Goal: Task Accomplishment & Management: Use online tool/utility

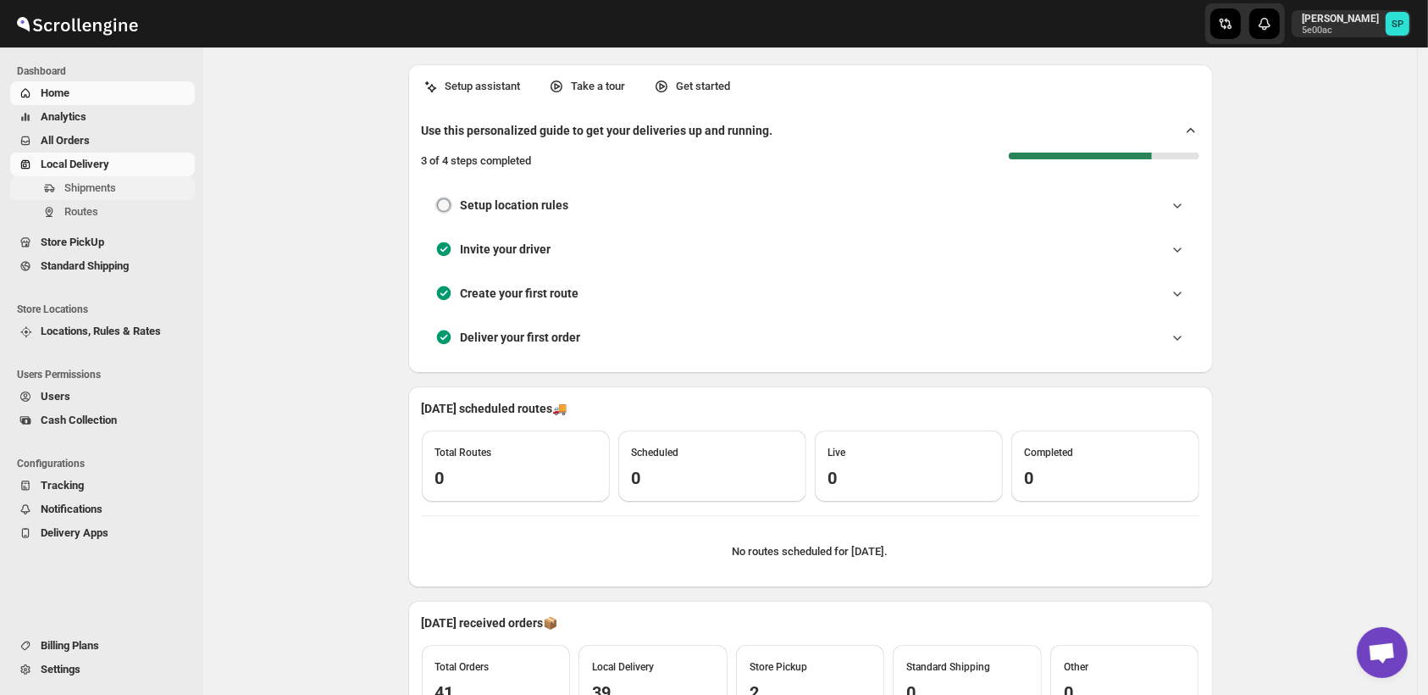
click at [86, 191] on span "Shipments" at bounding box center [90, 187] width 52 height 13
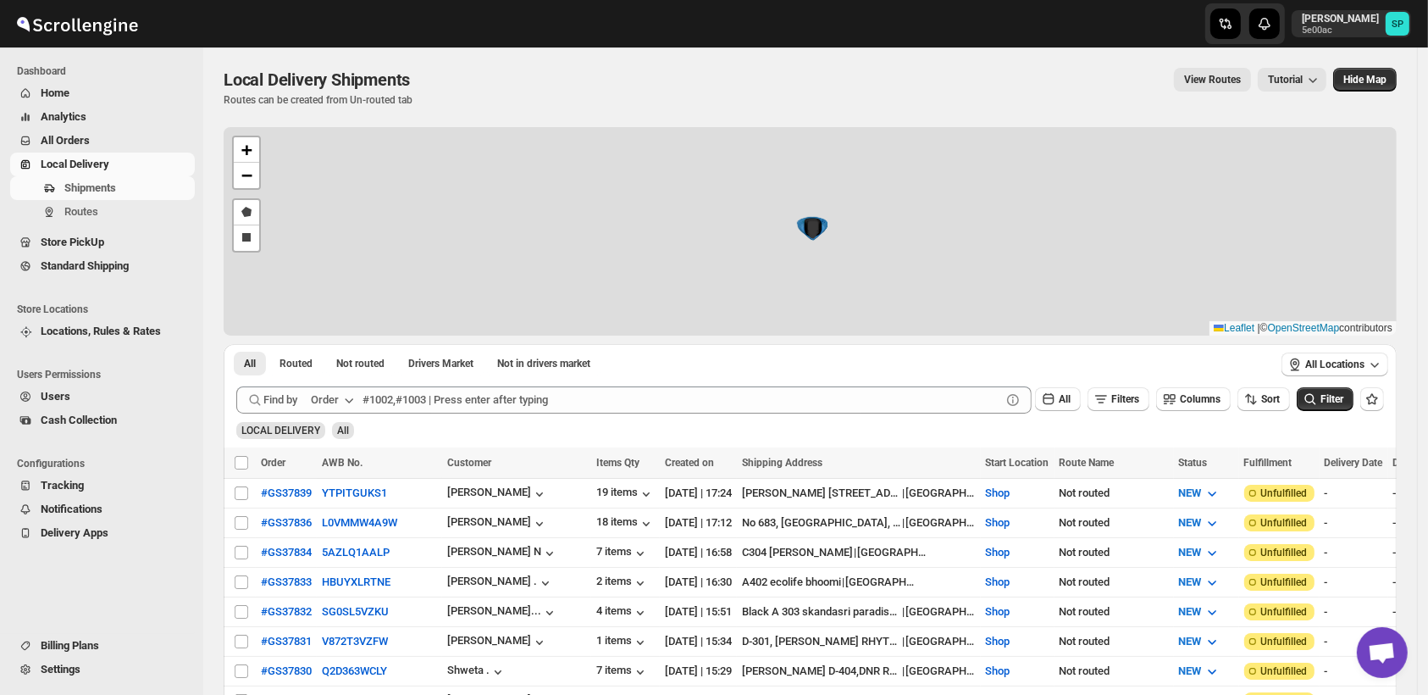
click at [1115, 192] on div "+ − Draw a polygon Draw a rectangle Leaflet | © OpenStreetMap contributors" at bounding box center [810, 231] width 1173 height 208
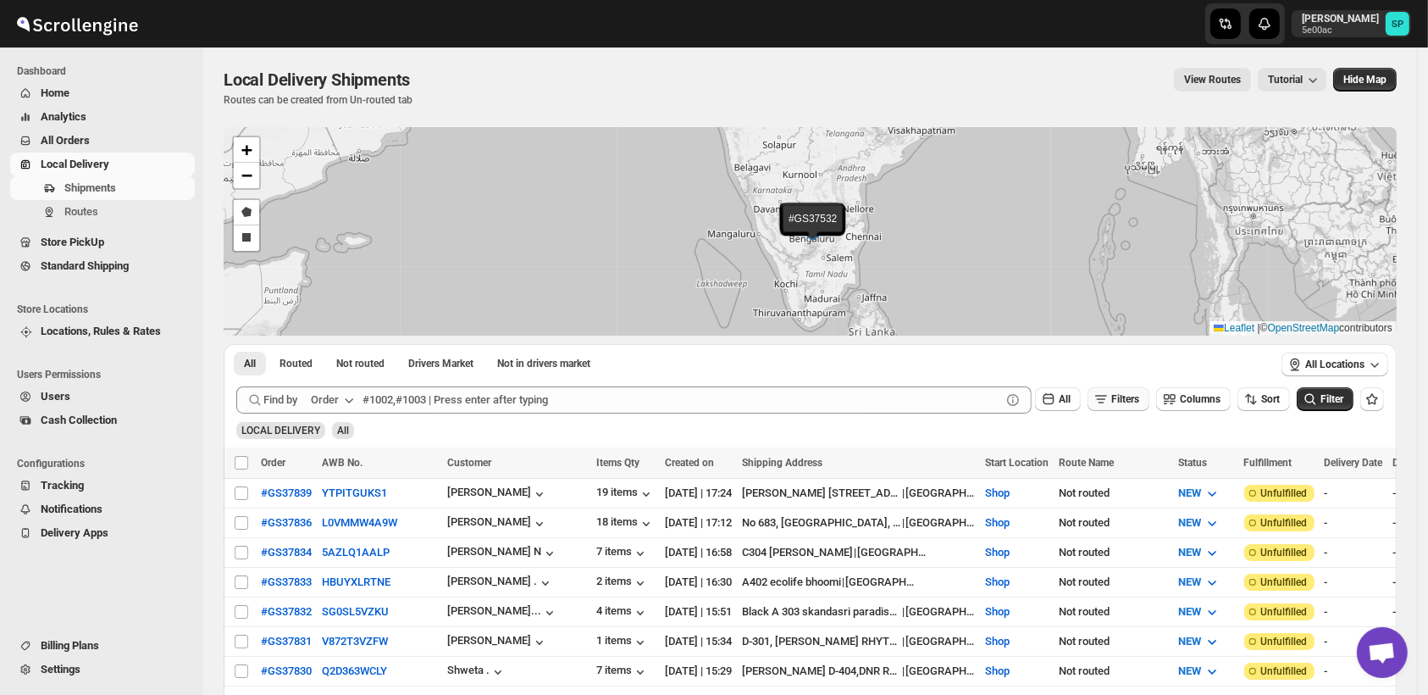
click at [1110, 394] on icon "button" at bounding box center [1101, 399] width 17 height 17
click at [1130, 470] on span "Add Filter" at bounding box center [1134, 466] width 44 height 14
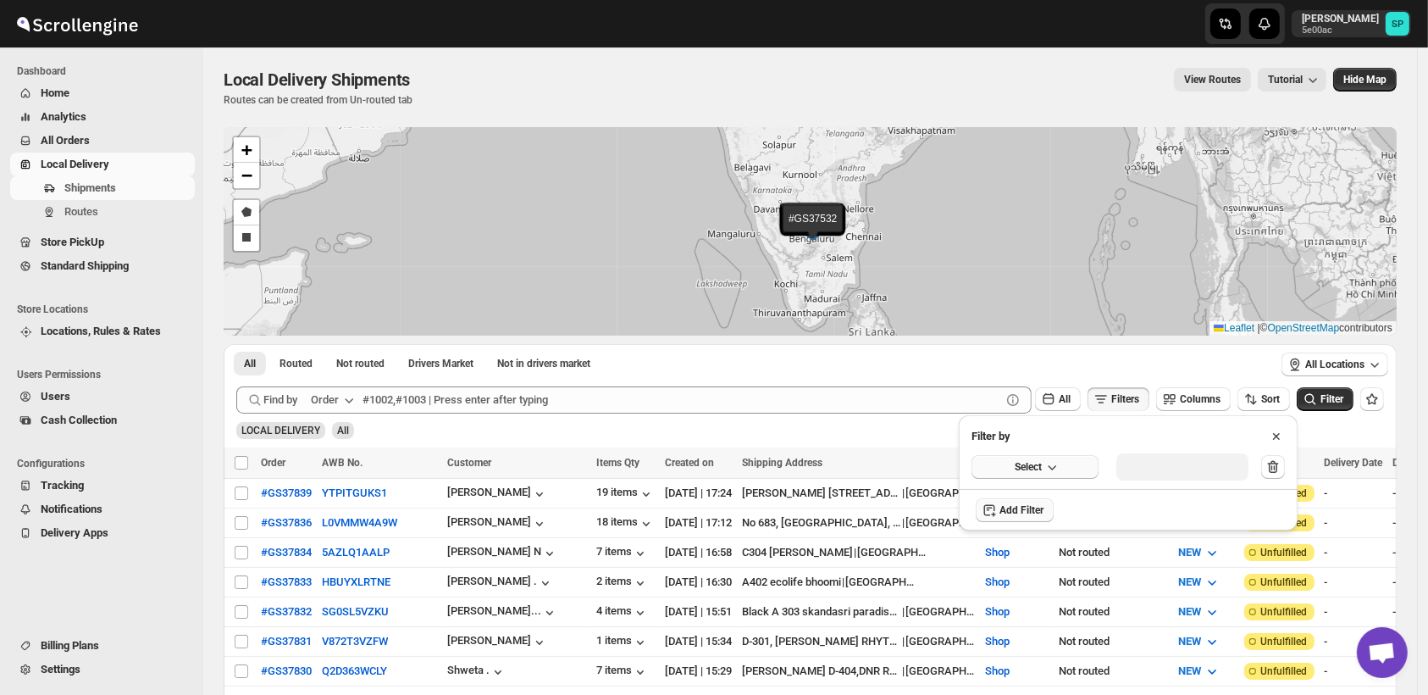
click at [1029, 470] on span "Select" at bounding box center [1028, 467] width 27 height 14
click at [1040, 619] on div "Fulfillment Status" at bounding box center [1024, 623] width 84 height 17
click at [1168, 473] on button "Select value" at bounding box center [1176, 465] width 119 height 24
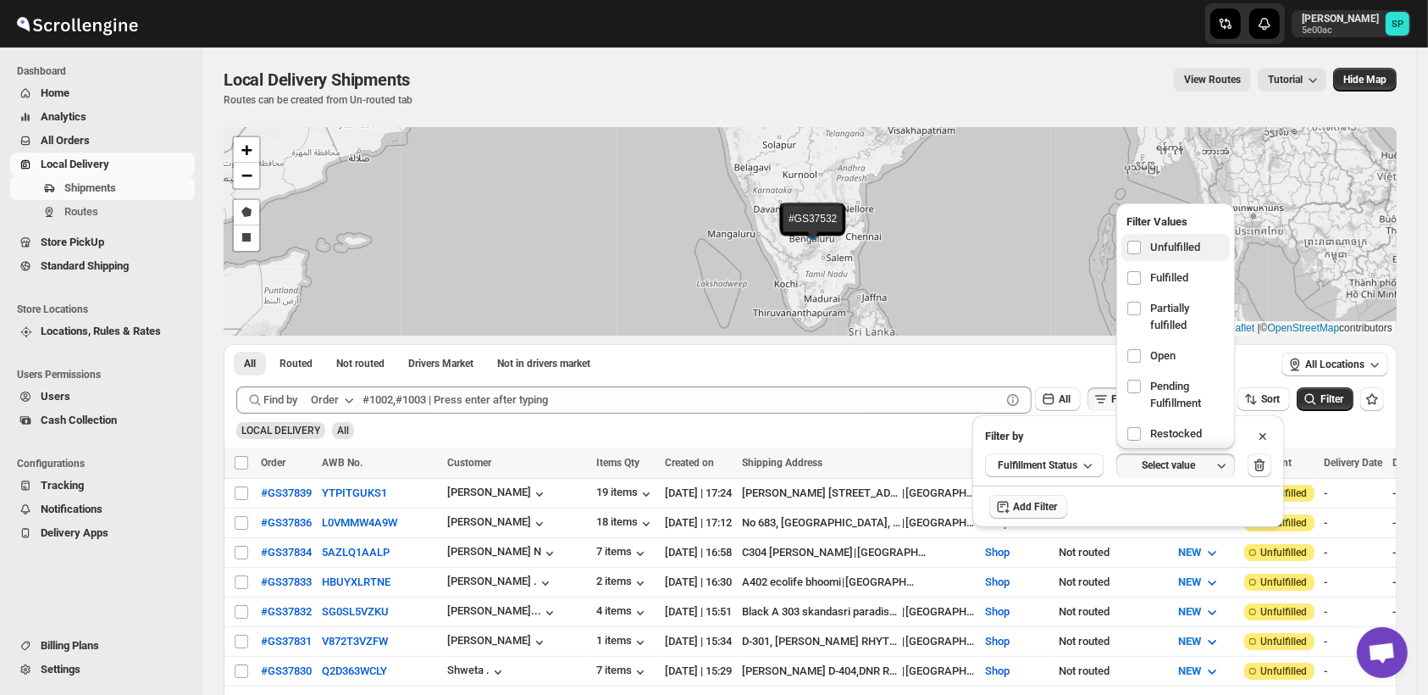
click at [1164, 256] on label "Unfulfilled" at bounding box center [1176, 247] width 108 height 27
click at [1141, 254] on input "checkbox" at bounding box center [1135, 248] width 14 height 14
checkbox input "true"
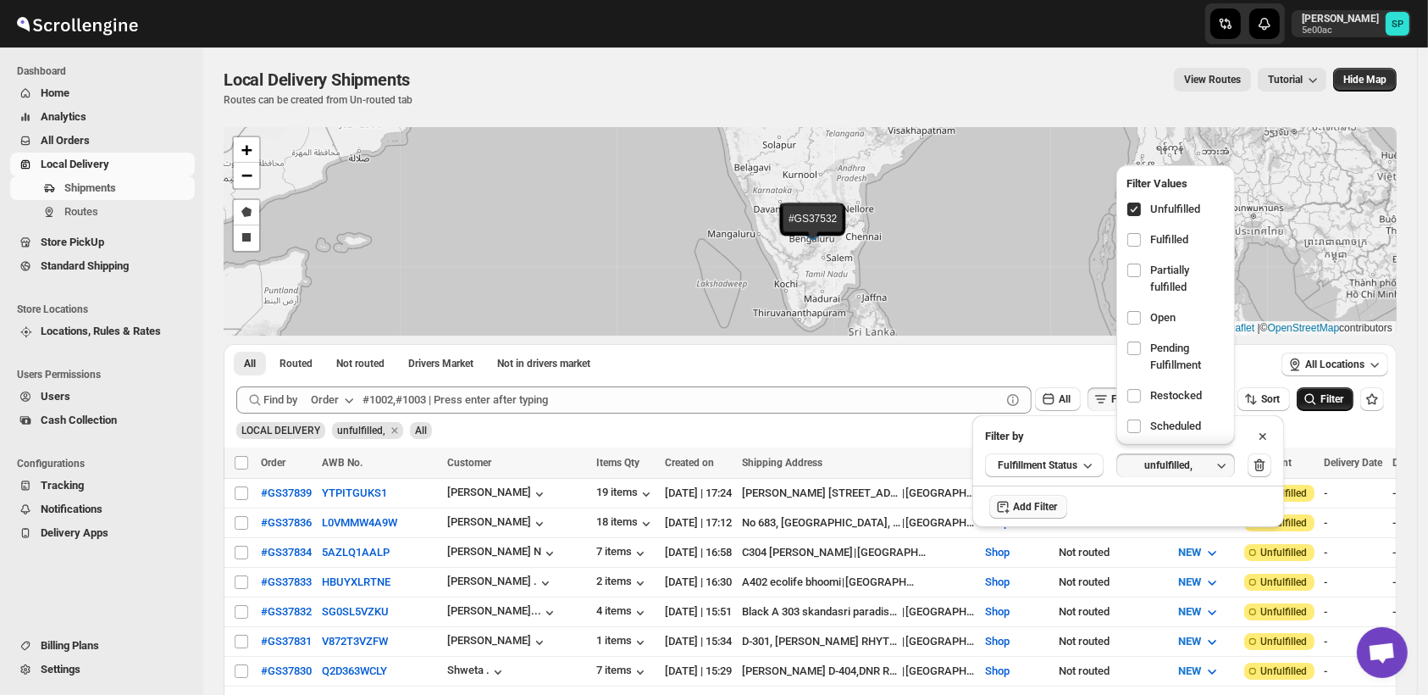
click at [1335, 398] on span "Filter" at bounding box center [1332, 399] width 23 height 12
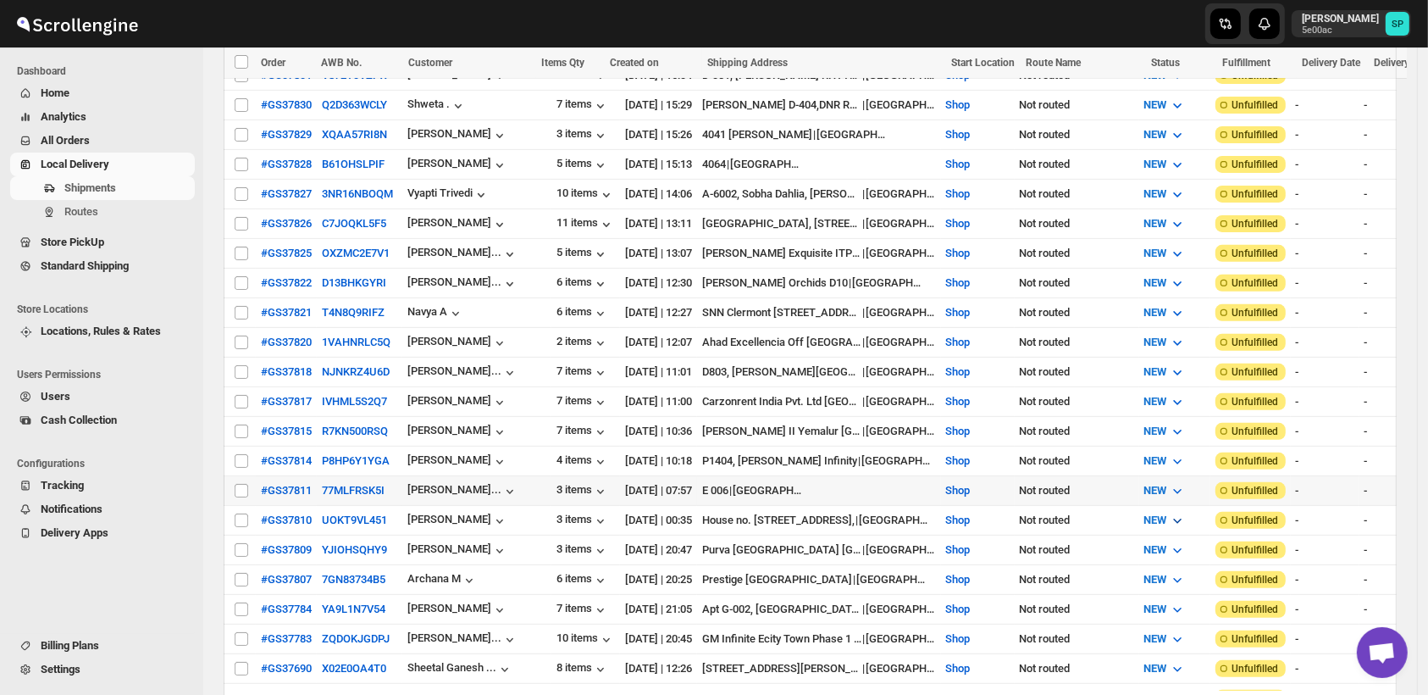
scroll to position [564, 0]
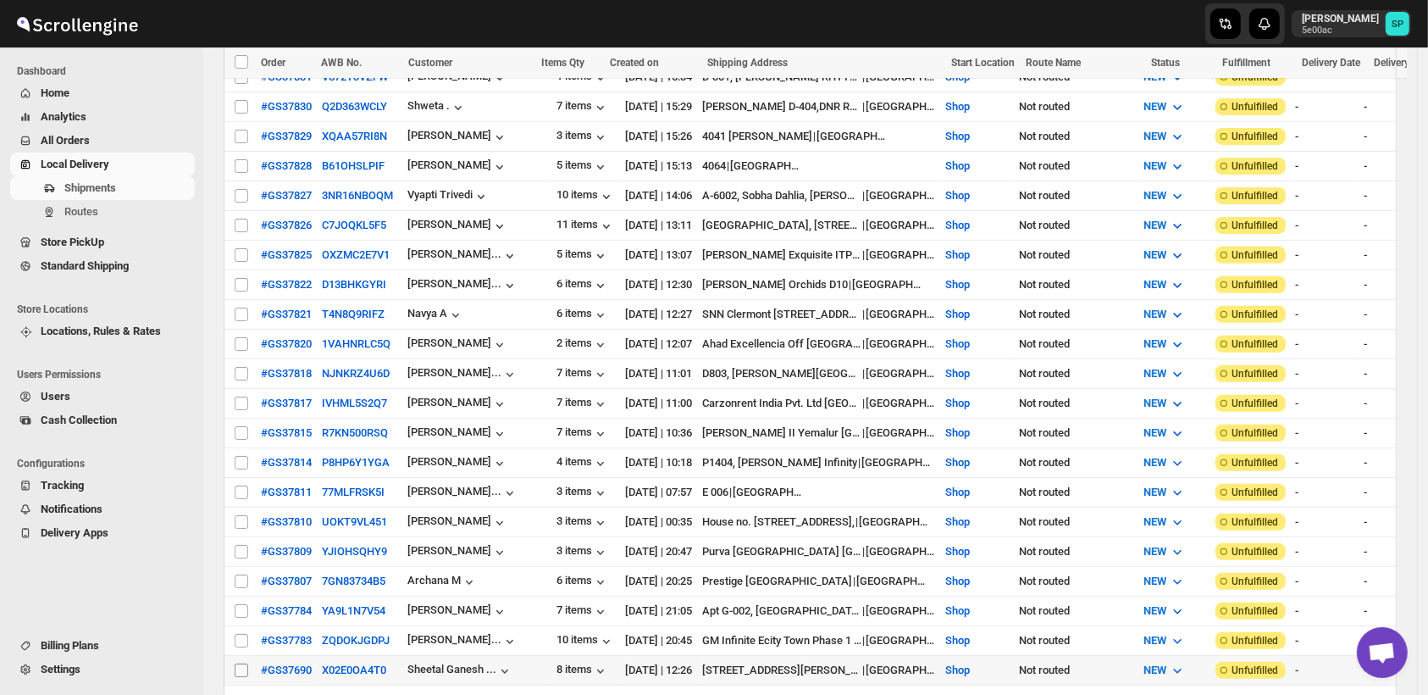
click at [243, 663] on input "Select shipment" at bounding box center [242, 670] width 14 height 14
checkbox input "true"
click at [239, 634] on input "Select shipment" at bounding box center [242, 641] width 14 height 14
checkbox input "true"
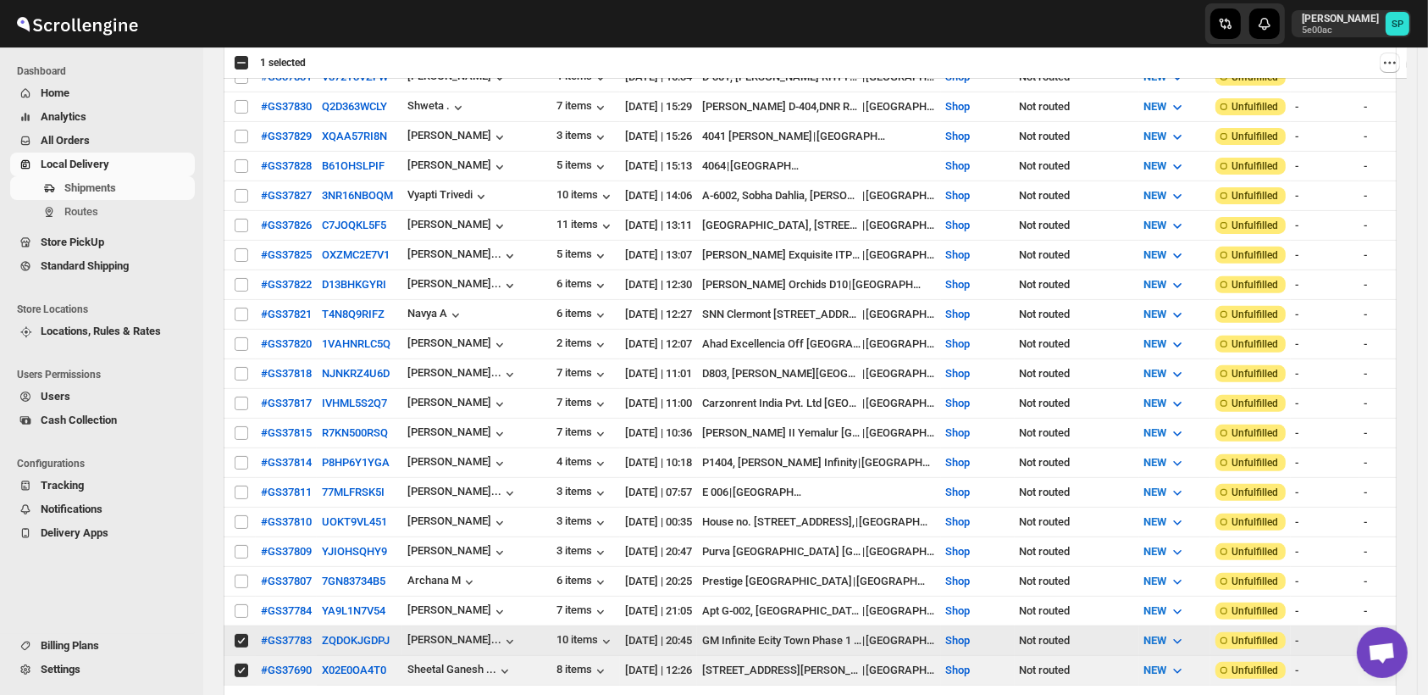
click at [239, 604] on input "Select shipment" at bounding box center [242, 611] width 14 height 14
checkbox input "true"
click at [241, 574] on input "Select shipment" at bounding box center [242, 581] width 14 height 14
checkbox input "true"
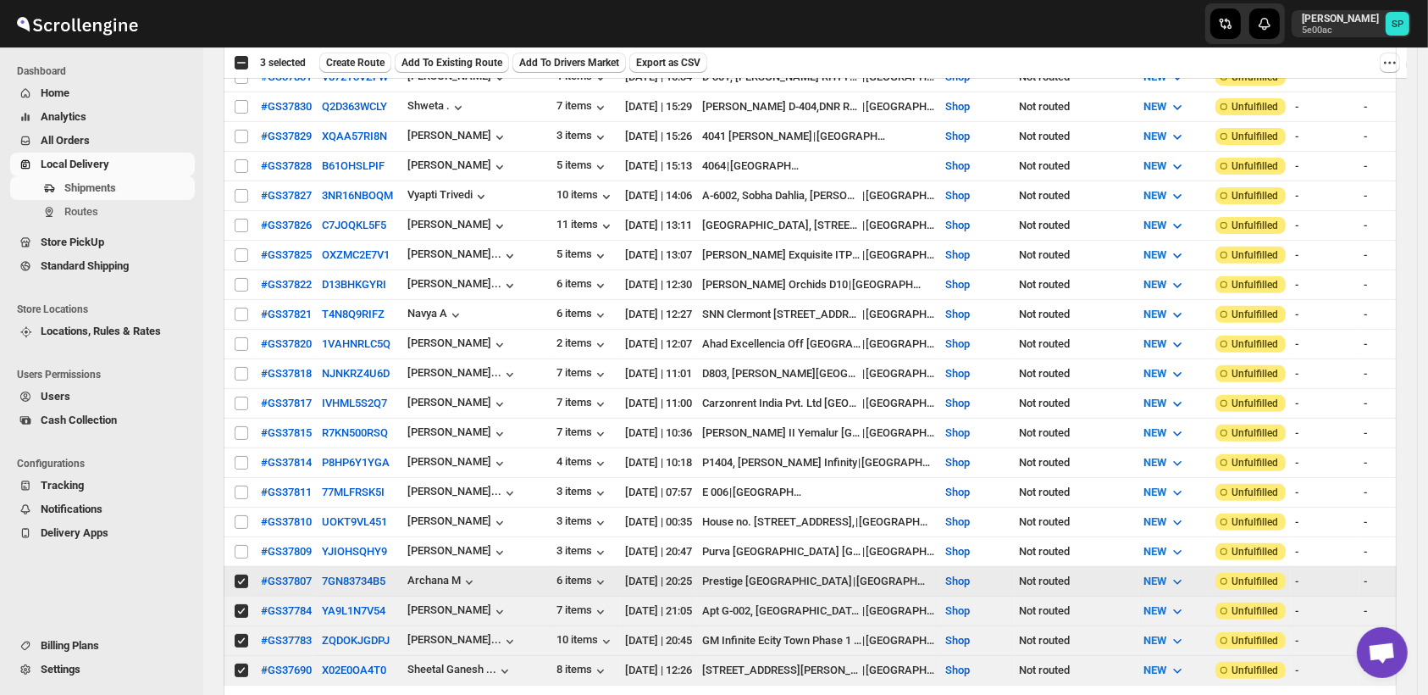
click at [241, 545] on input "Select shipment" at bounding box center [242, 552] width 14 height 14
checkbox input "true"
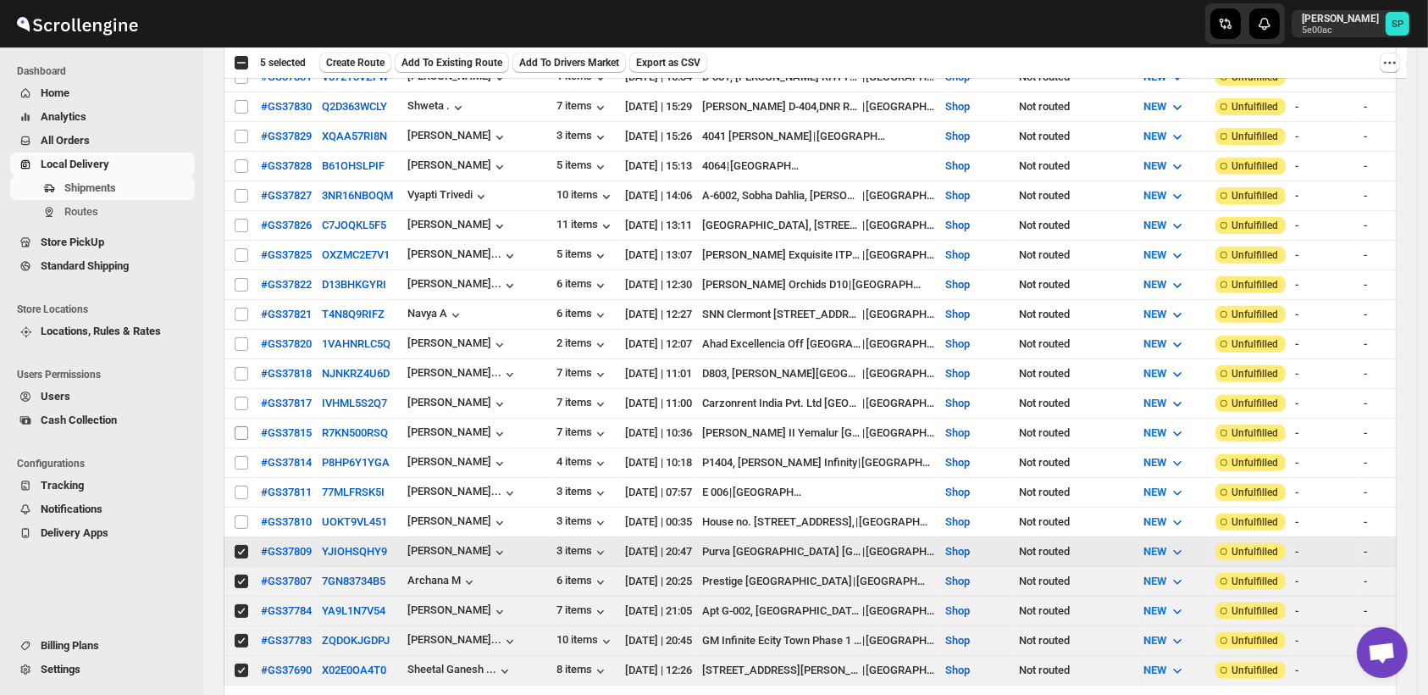
click at [237, 515] on input "Select shipment" at bounding box center [242, 522] width 14 height 14
checkbox input "true"
click at [240, 478] on td "Select shipment" at bounding box center [240, 493] width 32 height 30
click at [241, 456] on input "Select shipment" at bounding box center [242, 463] width 14 height 14
checkbox input "true"
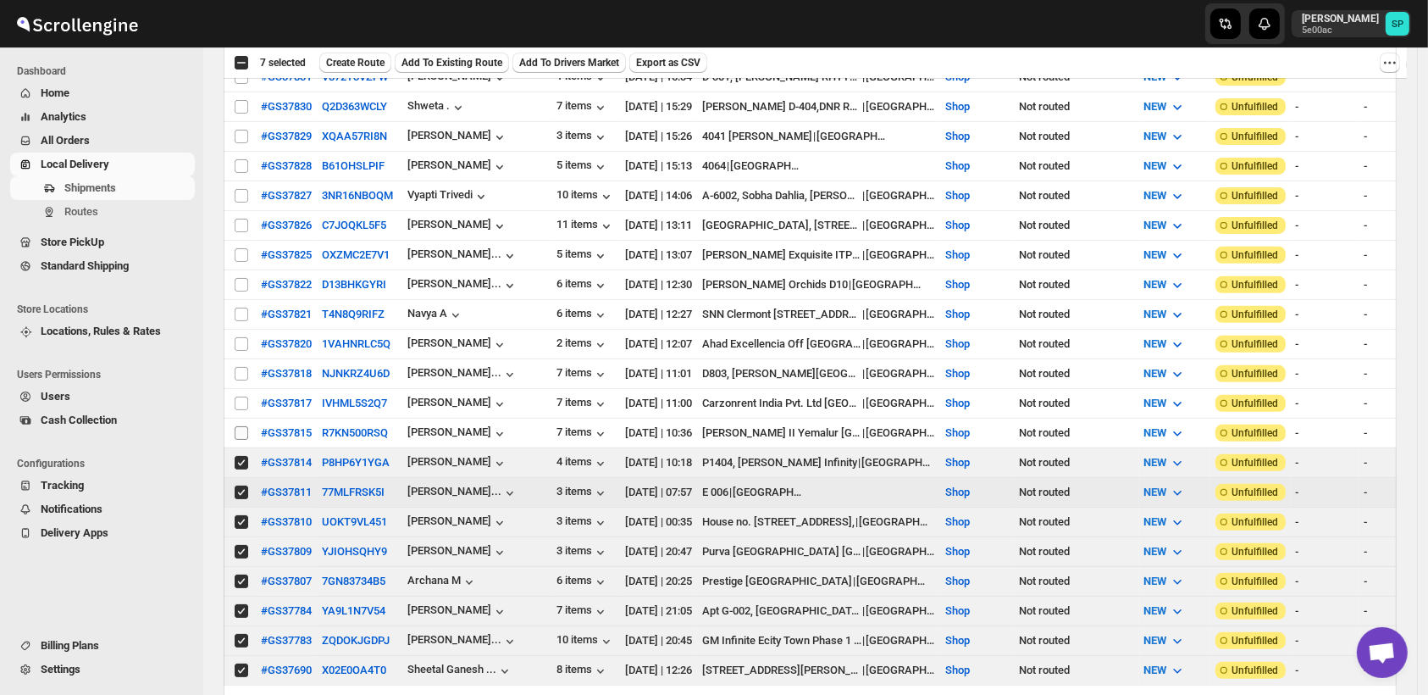
checkbox input "true"
click at [240, 426] on input "Select shipment" at bounding box center [242, 433] width 14 height 14
checkbox input "true"
click at [242, 397] on input "Select shipment" at bounding box center [242, 404] width 14 height 14
checkbox input "true"
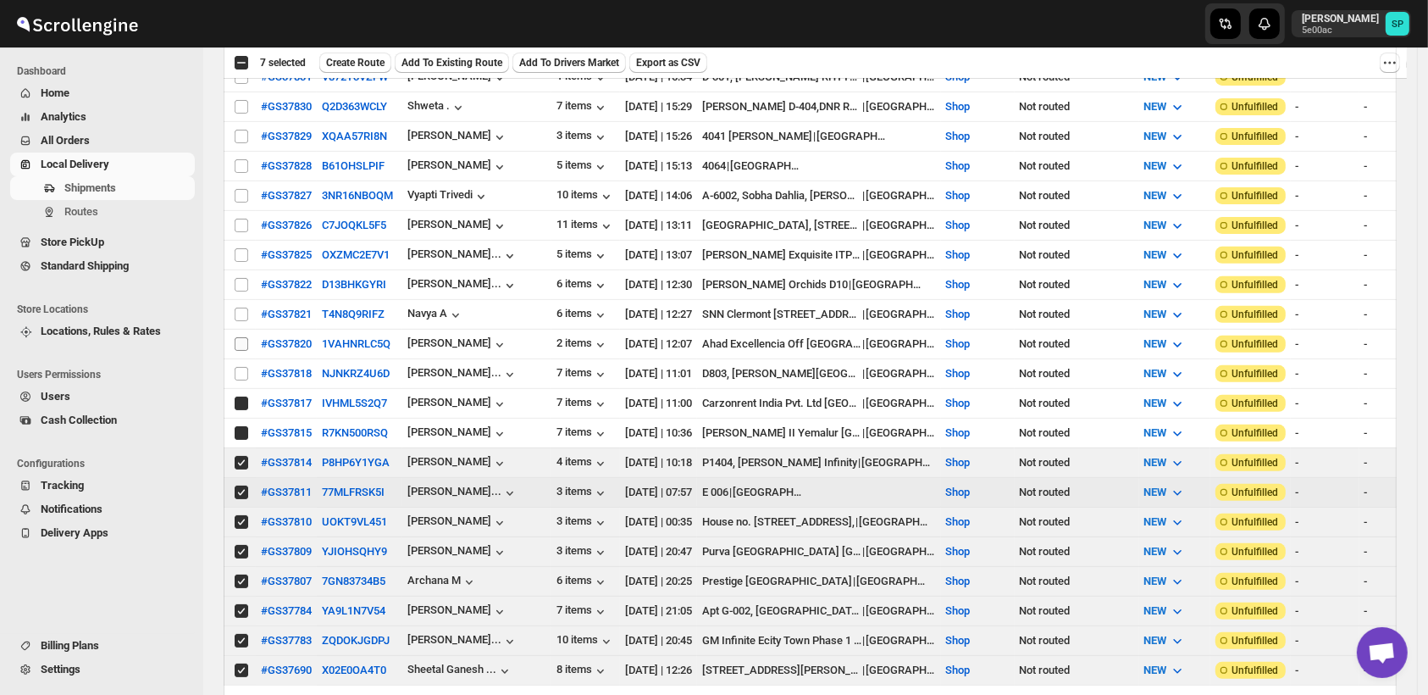
click at [240, 367] on input "Select shipment" at bounding box center [242, 374] width 14 height 14
checkbox input "true"
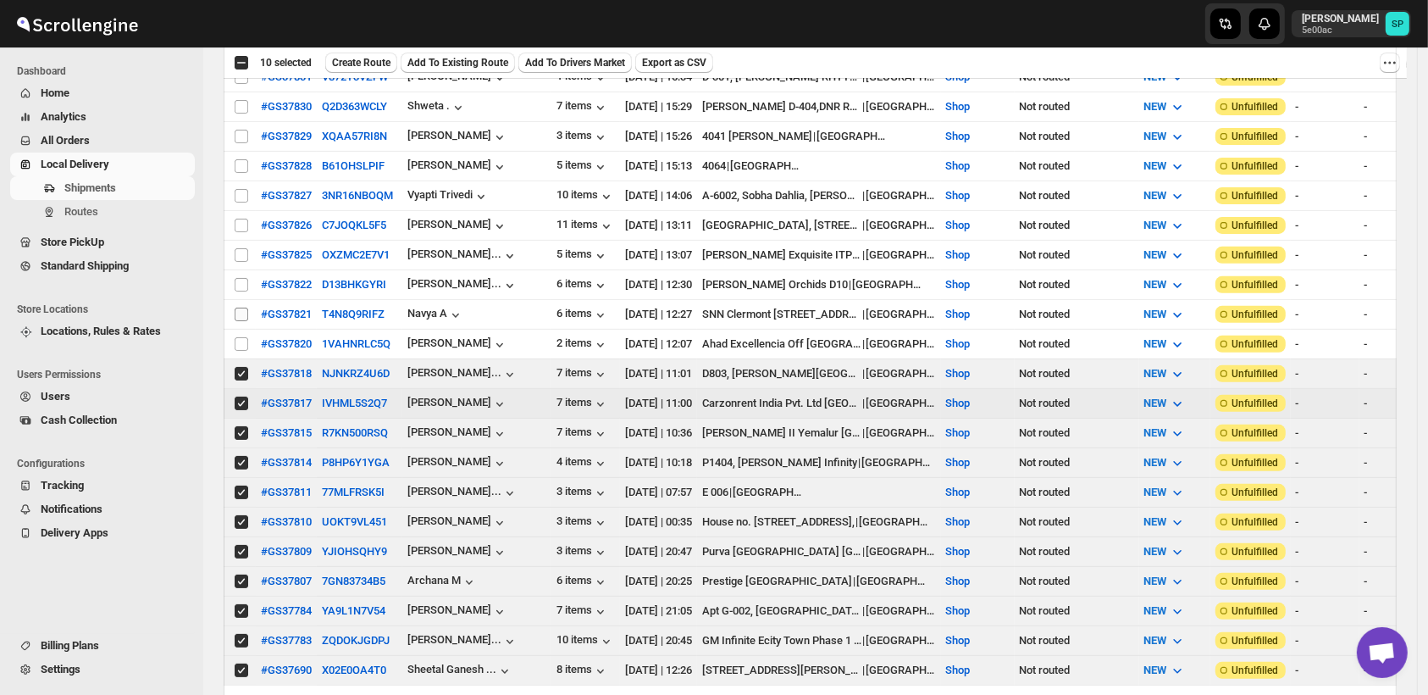
click at [243, 337] on input "Select shipment" at bounding box center [242, 344] width 14 height 14
checkbox input "true"
click at [242, 308] on input "Select shipment" at bounding box center [242, 315] width 14 height 14
checkbox input "true"
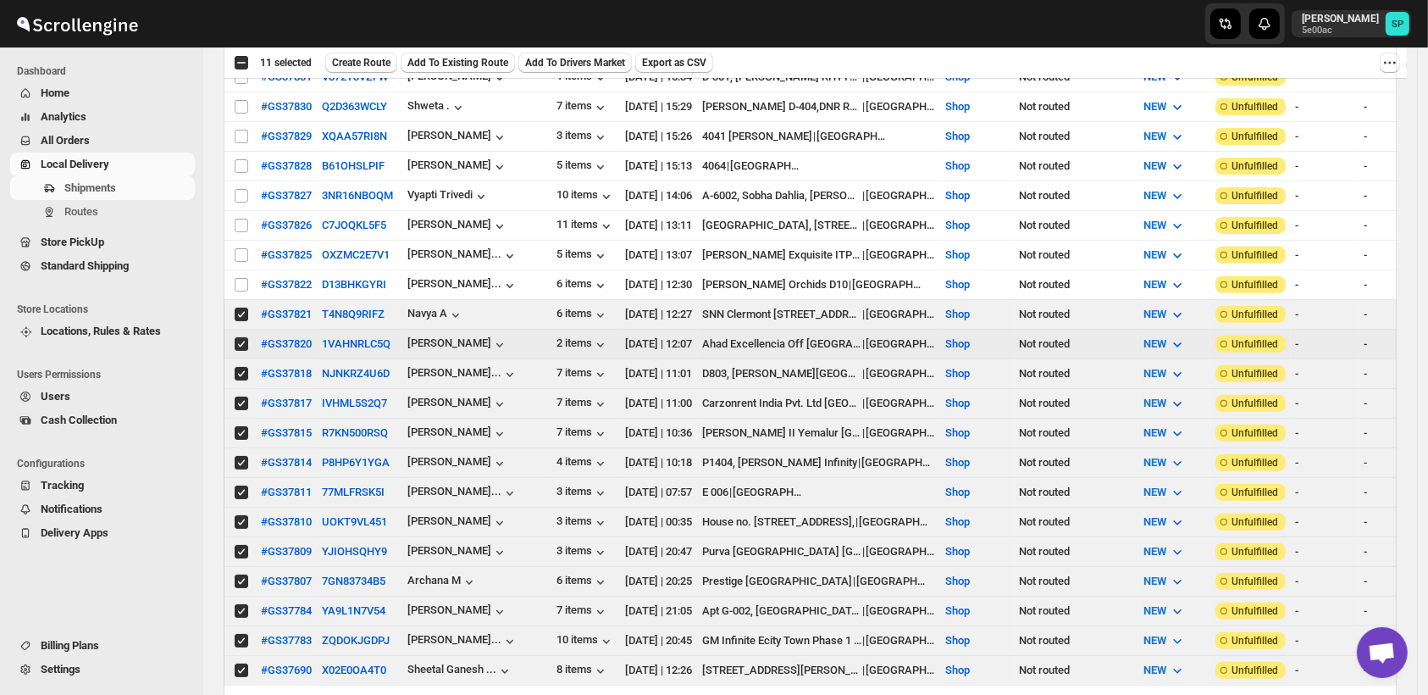
click at [240, 278] on input "Select shipment" at bounding box center [242, 285] width 14 height 14
checkbox input "true"
click at [240, 248] on input "Select shipment" at bounding box center [242, 255] width 14 height 14
checkbox input "true"
click at [238, 219] on input "Select shipment" at bounding box center [242, 226] width 14 height 14
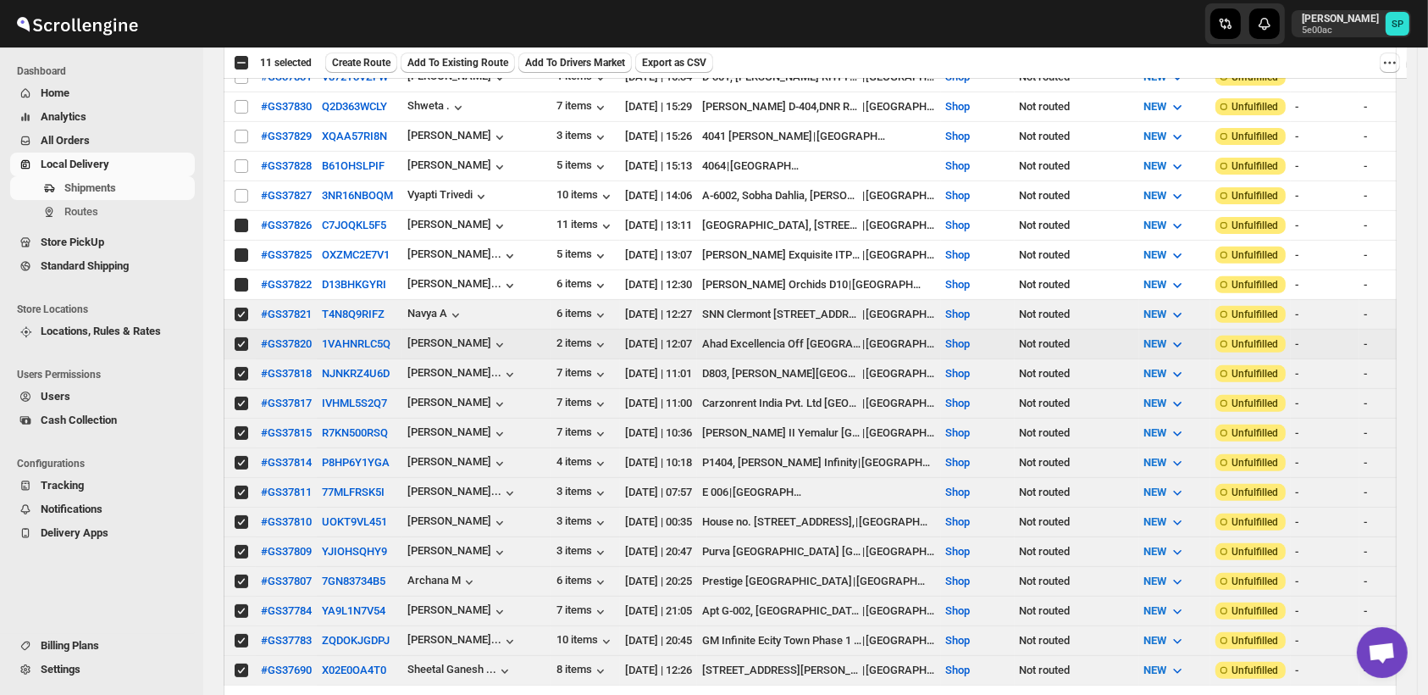
checkbox input "true"
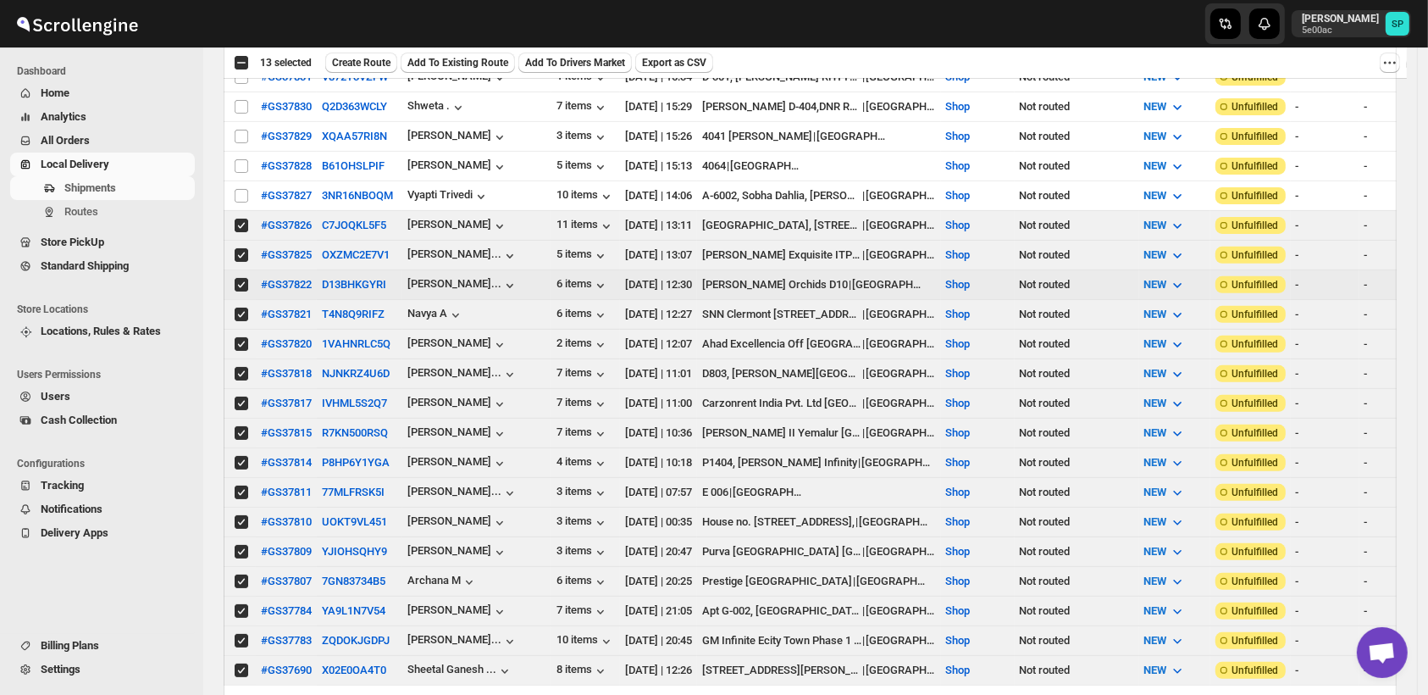
click at [241, 166] on td "Select shipment" at bounding box center [240, 167] width 32 height 30
click at [242, 159] on input "Select shipment" at bounding box center [242, 166] width 14 height 14
checkbox input "false"
click at [245, 130] on input "Select shipment" at bounding box center [242, 137] width 14 height 14
checkbox input "true"
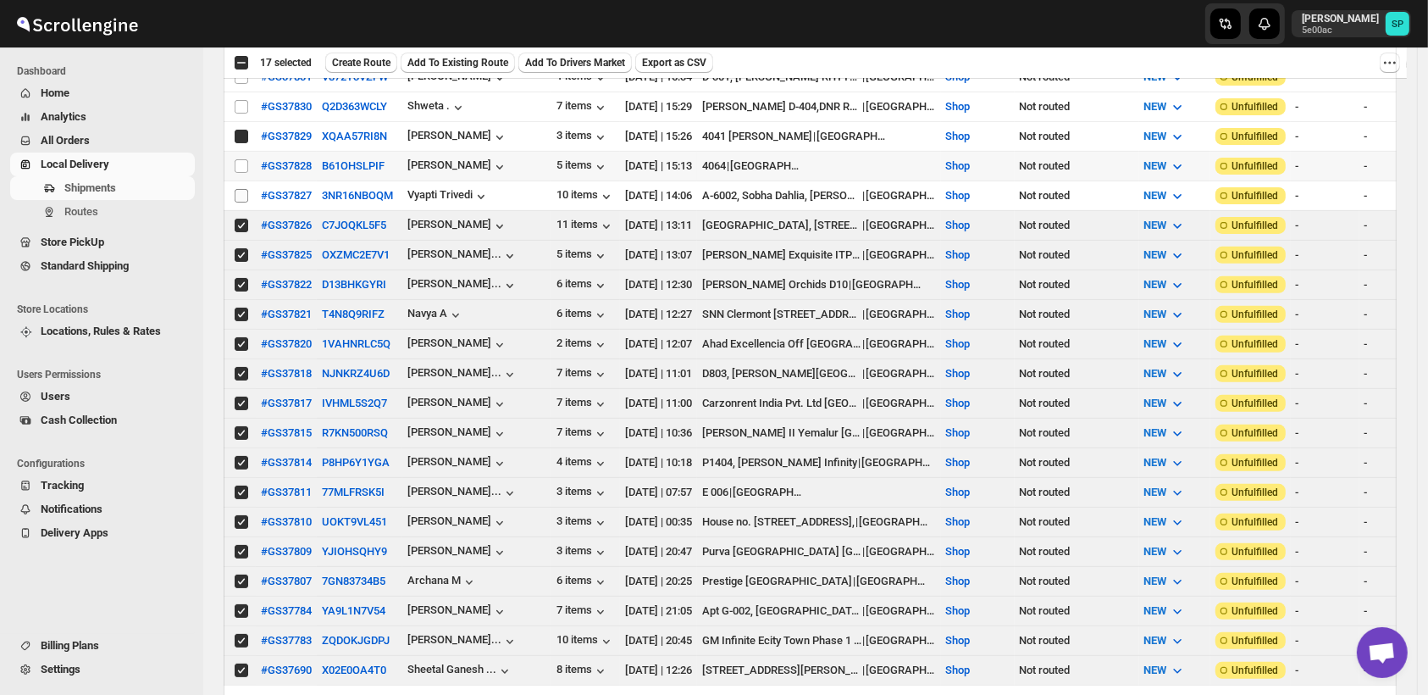
click at [245, 100] on input "Select shipment" at bounding box center [242, 107] width 14 height 14
checkbox input "true"
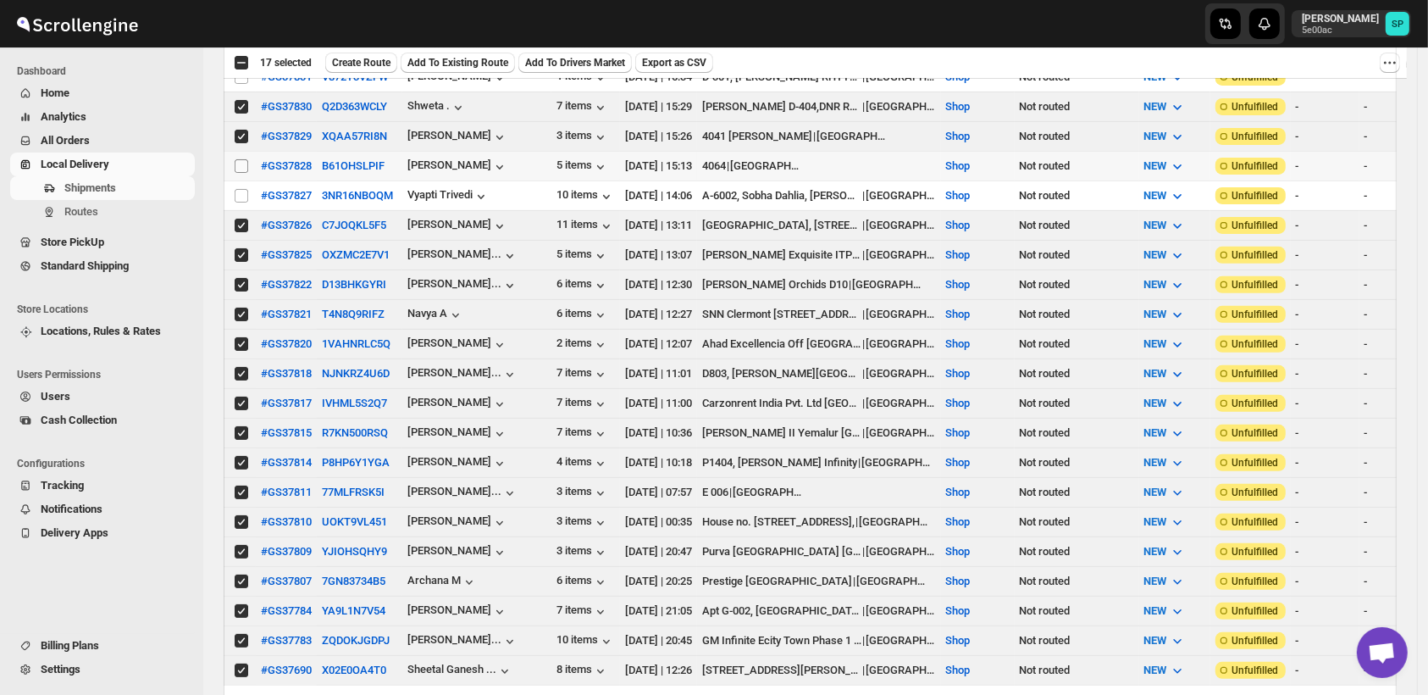
click at [238, 189] on input "Select shipment" at bounding box center [242, 196] width 14 height 14
checkbox input "true"
click at [243, 159] on input "Select shipment" at bounding box center [242, 166] width 14 height 14
checkbox input "true"
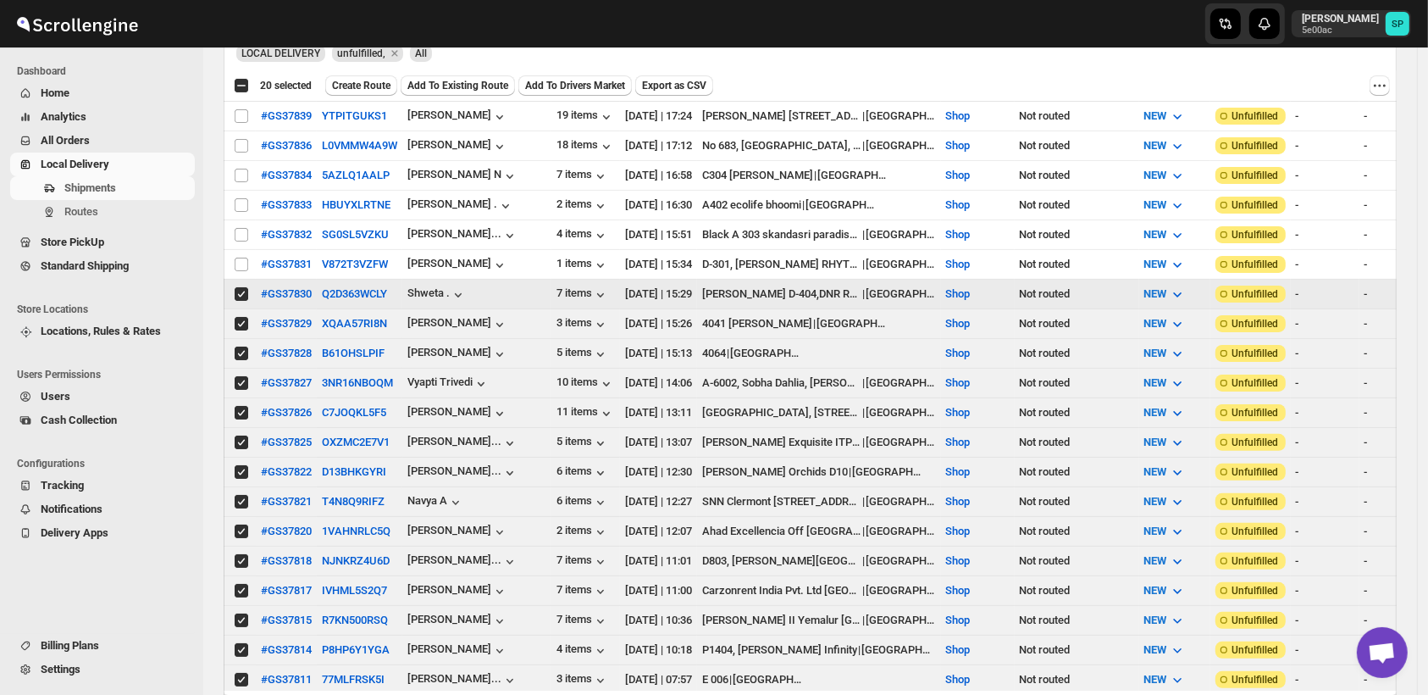
scroll to position [376, 0]
click at [243, 258] on input "Select shipment" at bounding box center [242, 265] width 14 height 14
checkbox input "true"
click at [241, 229] on input "Select shipment" at bounding box center [242, 236] width 14 height 14
checkbox input "true"
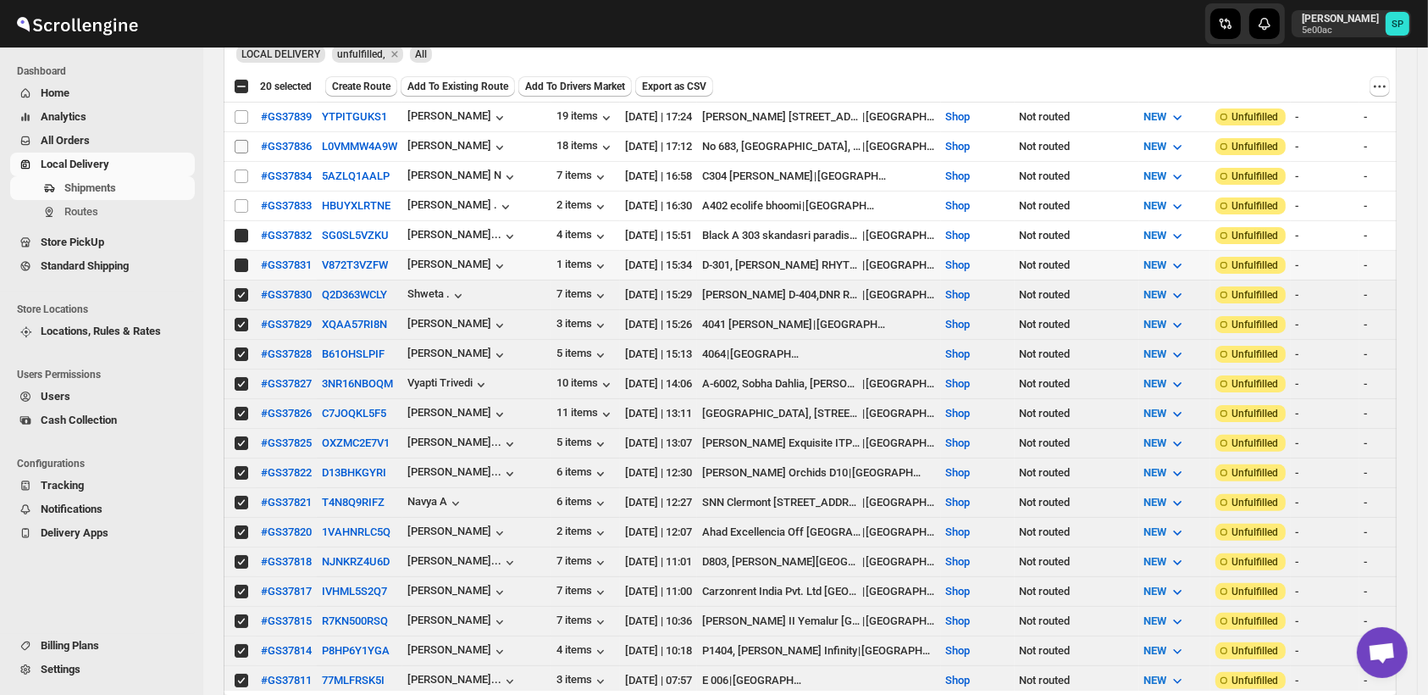
click at [241, 201] on input "Select shipment" at bounding box center [242, 206] width 14 height 14
checkbox input "true"
click at [244, 173] on input "Select shipment" at bounding box center [242, 176] width 14 height 14
checkbox input "true"
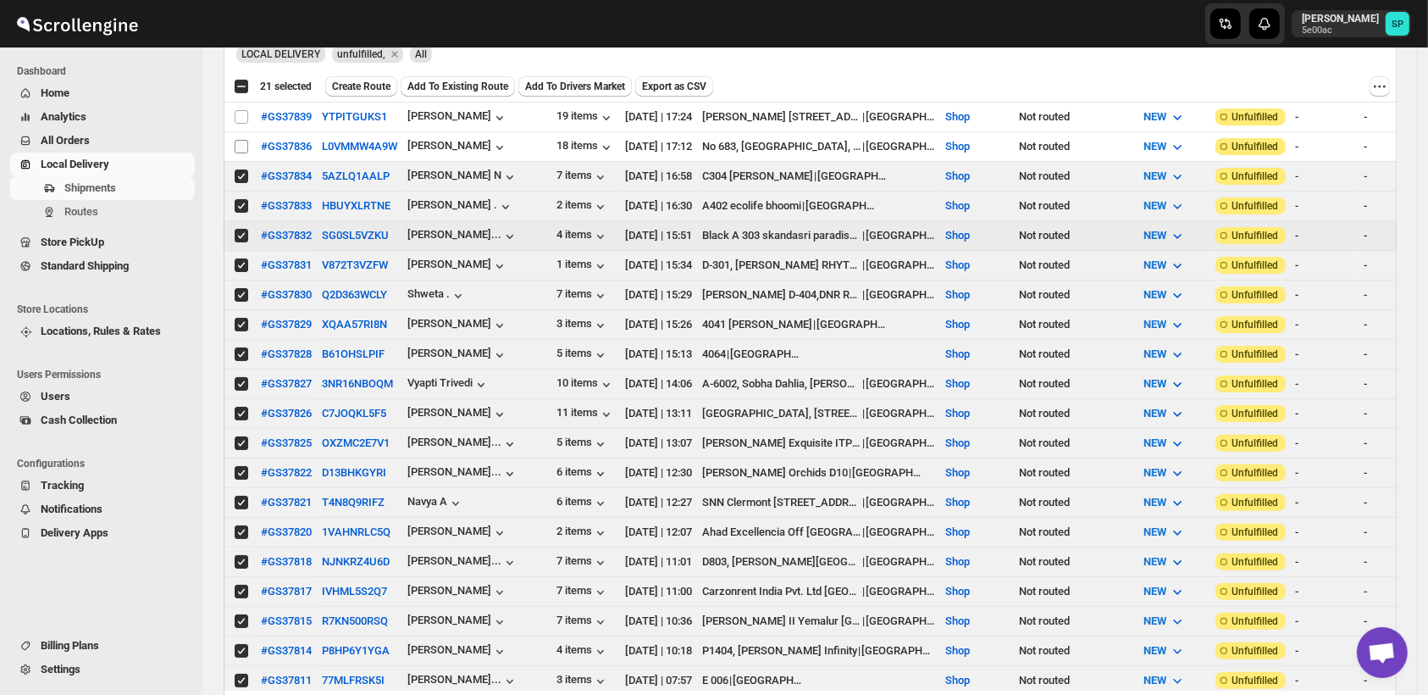
click at [240, 144] on input "Select shipment" at bounding box center [242, 147] width 14 height 14
checkbox input "true"
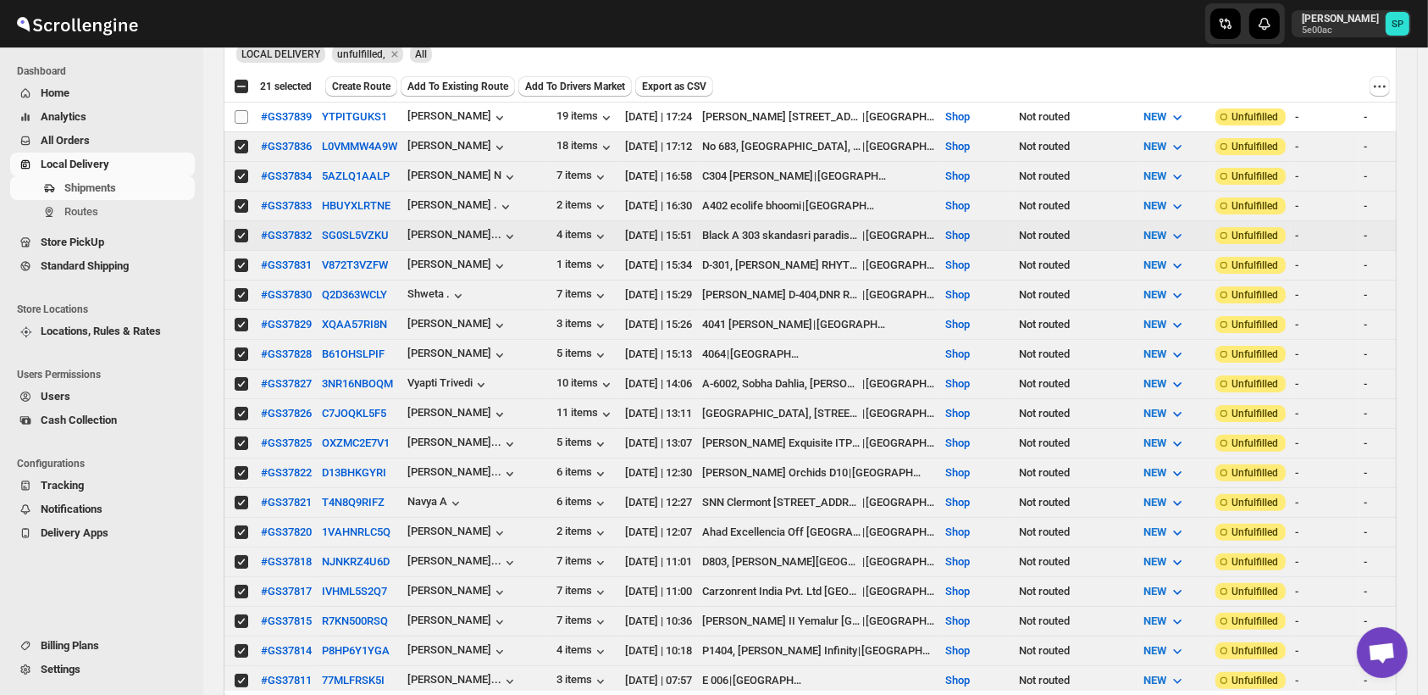
click at [239, 117] on input "Select shipment" at bounding box center [242, 117] width 14 height 14
checkbox input "true"
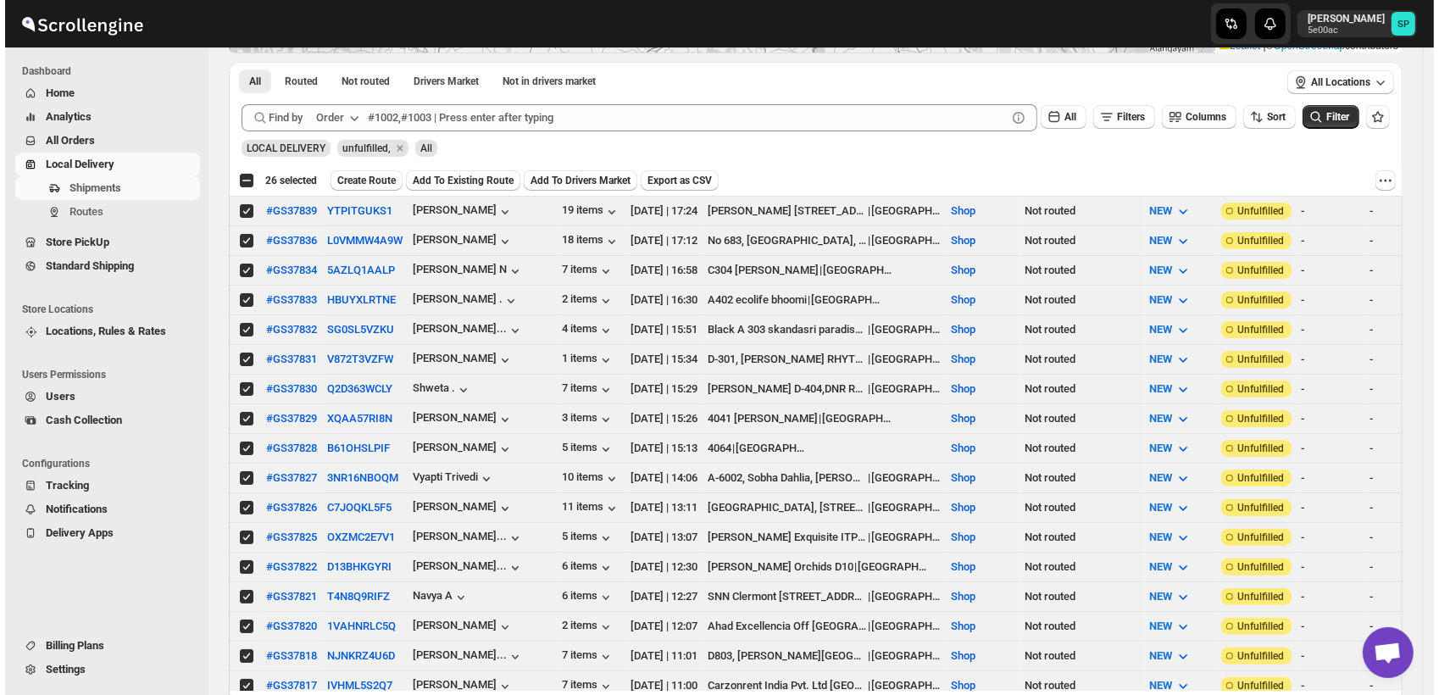
scroll to position [0, 0]
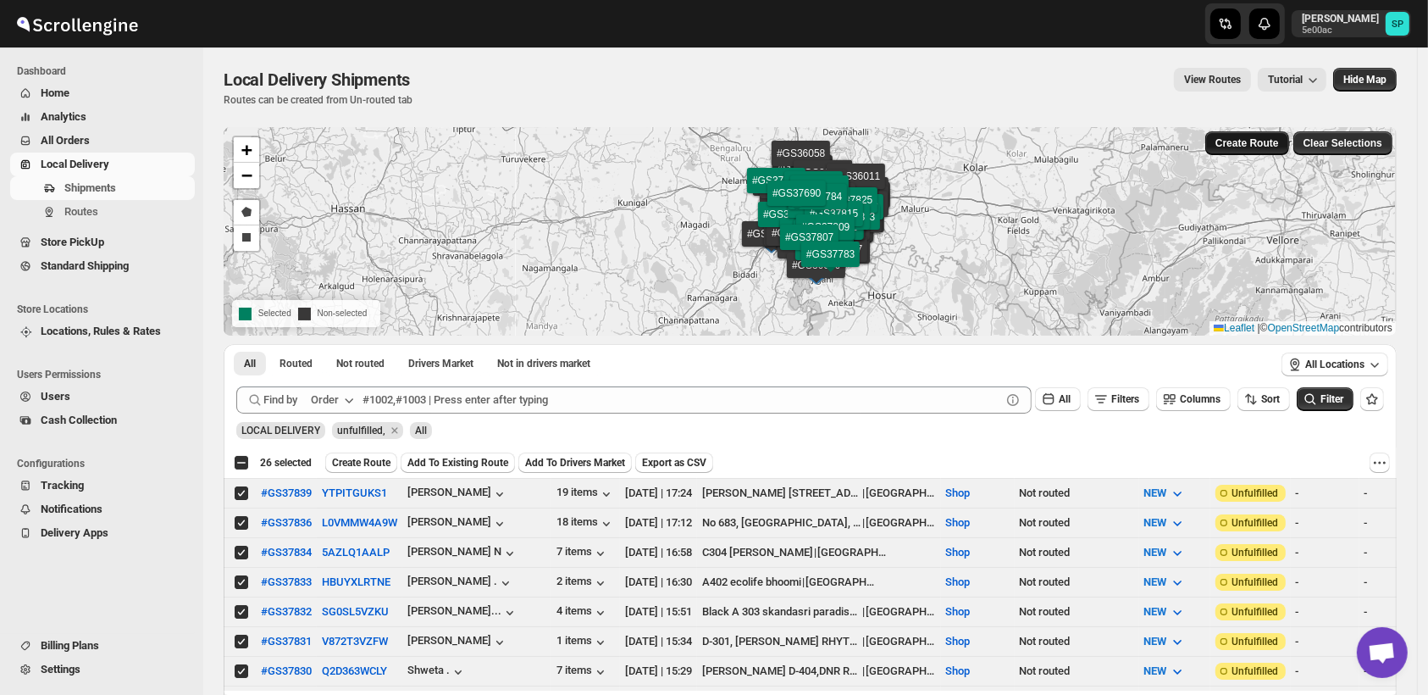
click at [1239, 146] on span "Create Route" at bounding box center [1248, 143] width 64 height 14
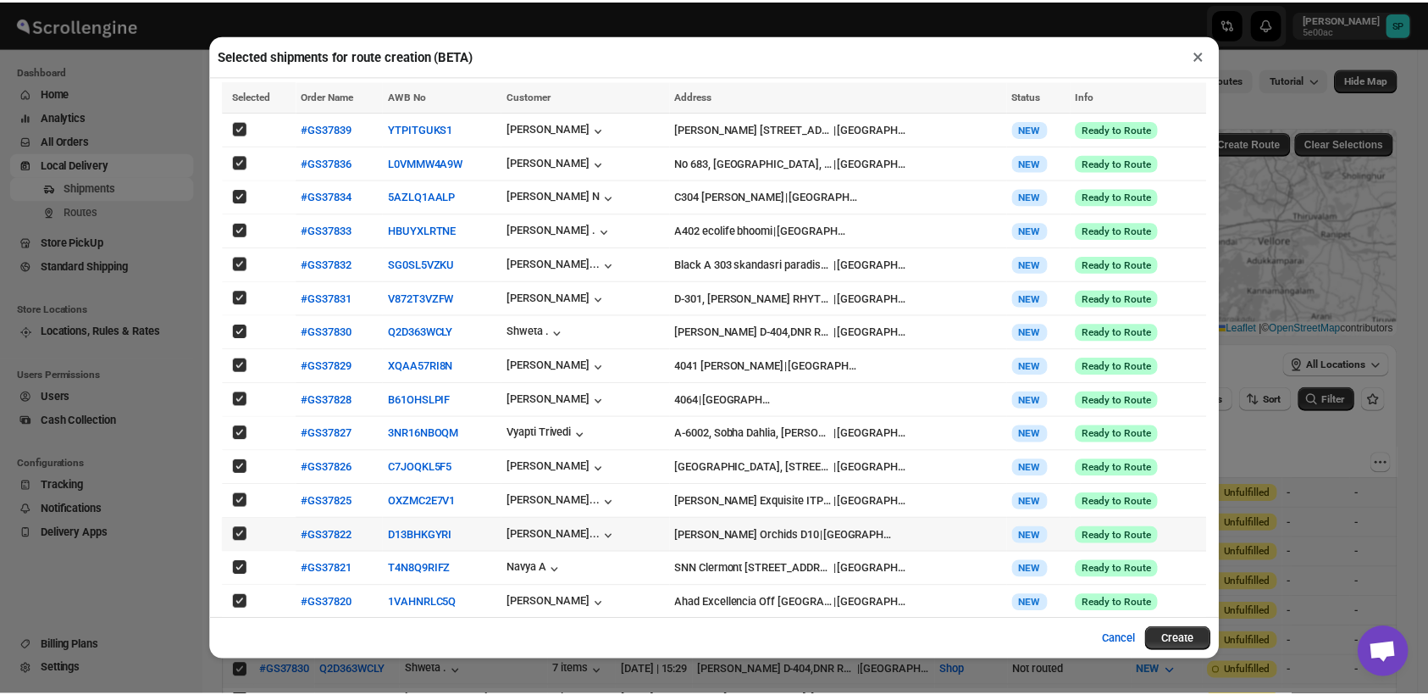
scroll to position [364, 0]
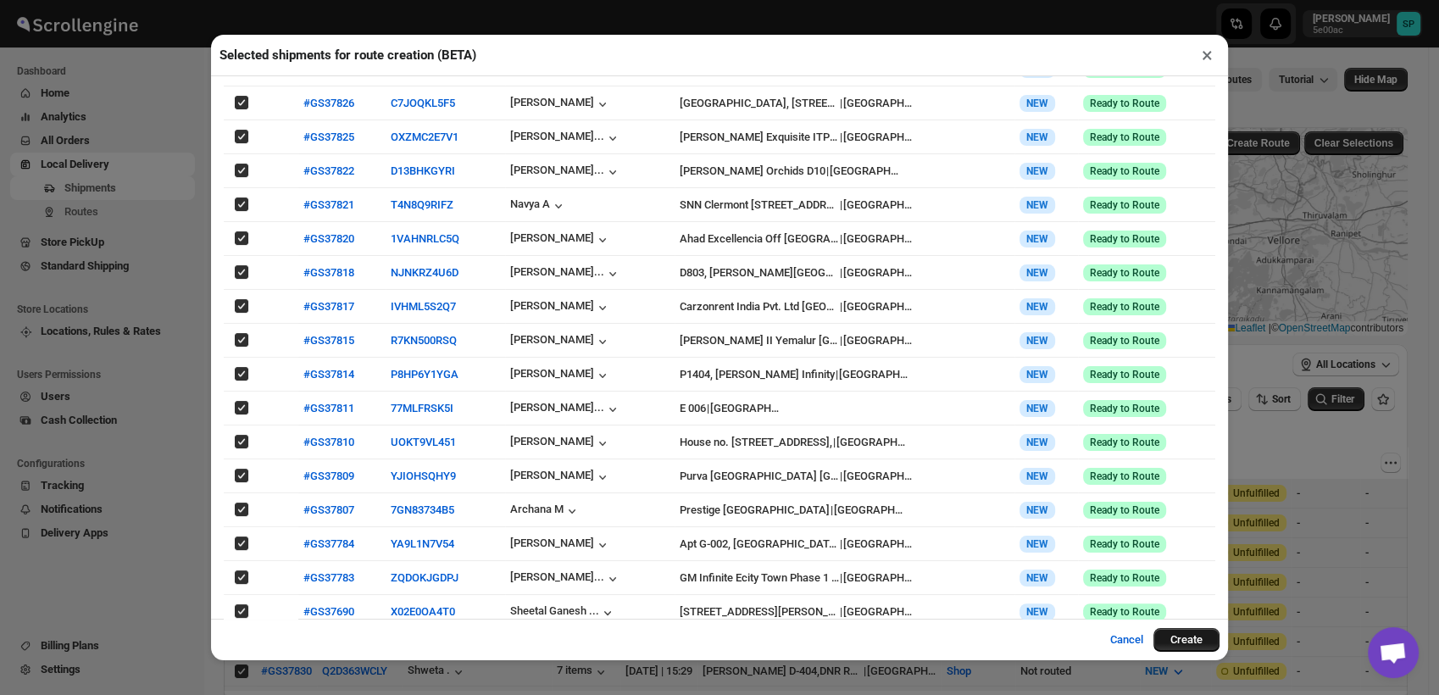
click at [1187, 639] on button "Create" at bounding box center [1186, 640] width 66 height 24
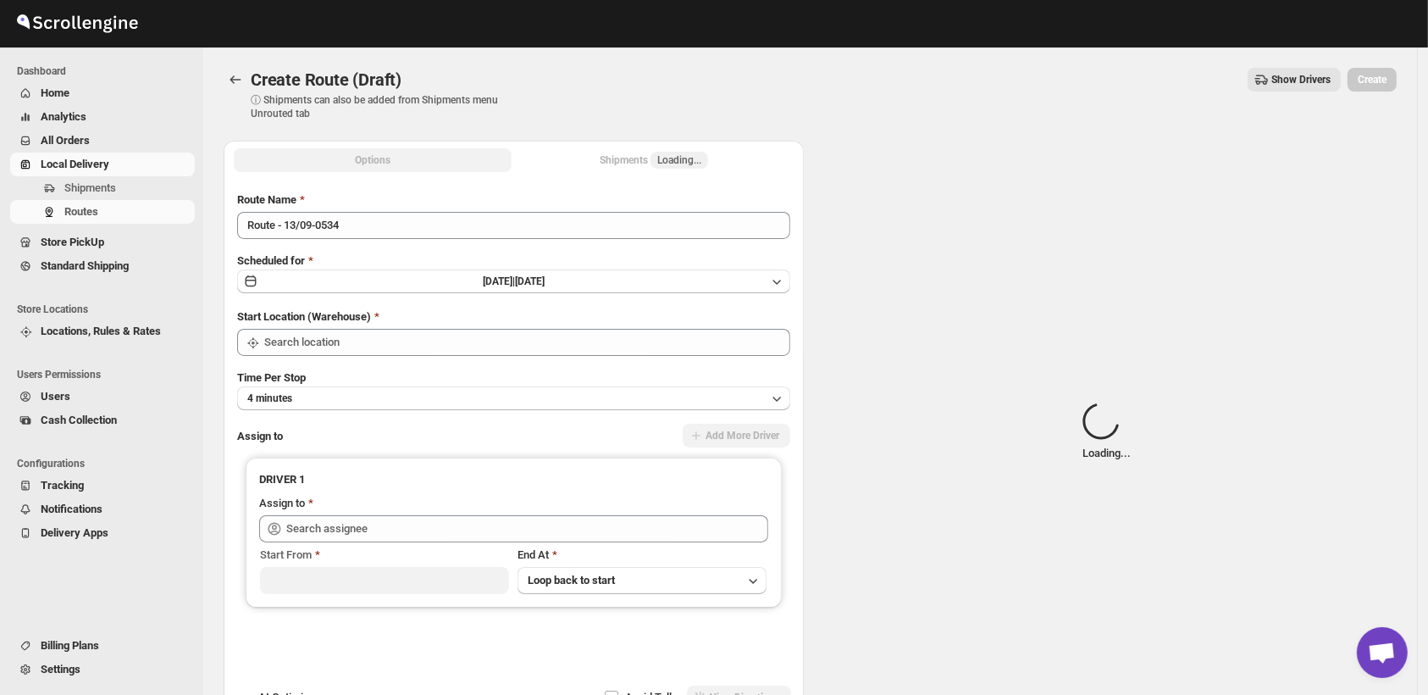
type input "Shop"
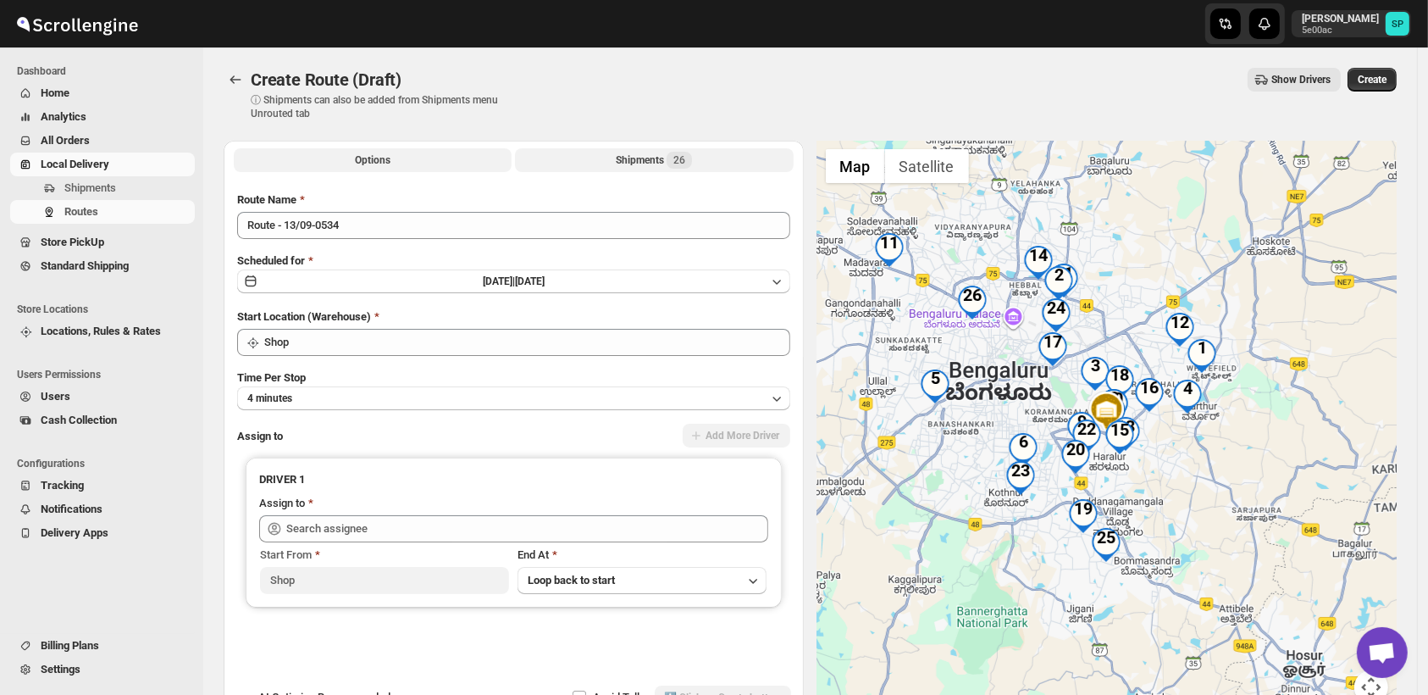
click at [633, 157] on div "Shipments 26" at bounding box center [654, 160] width 76 height 17
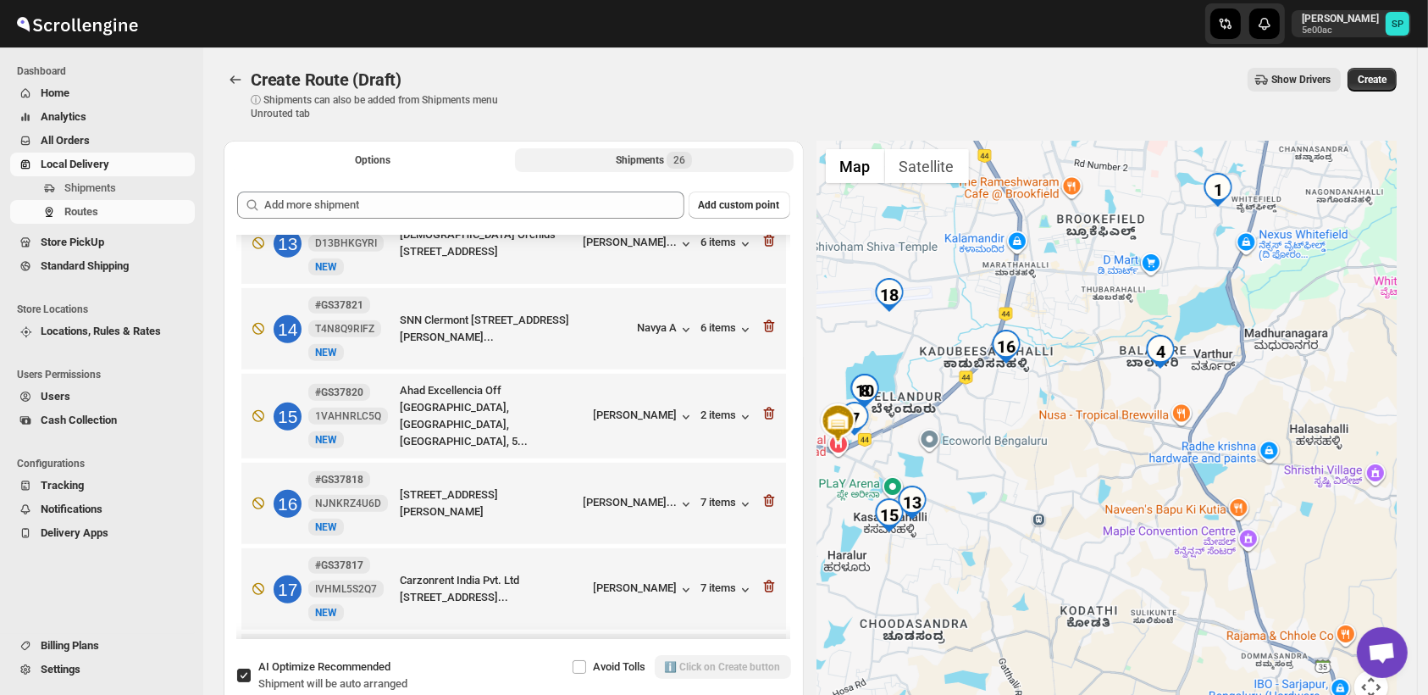
scroll to position [1035, 0]
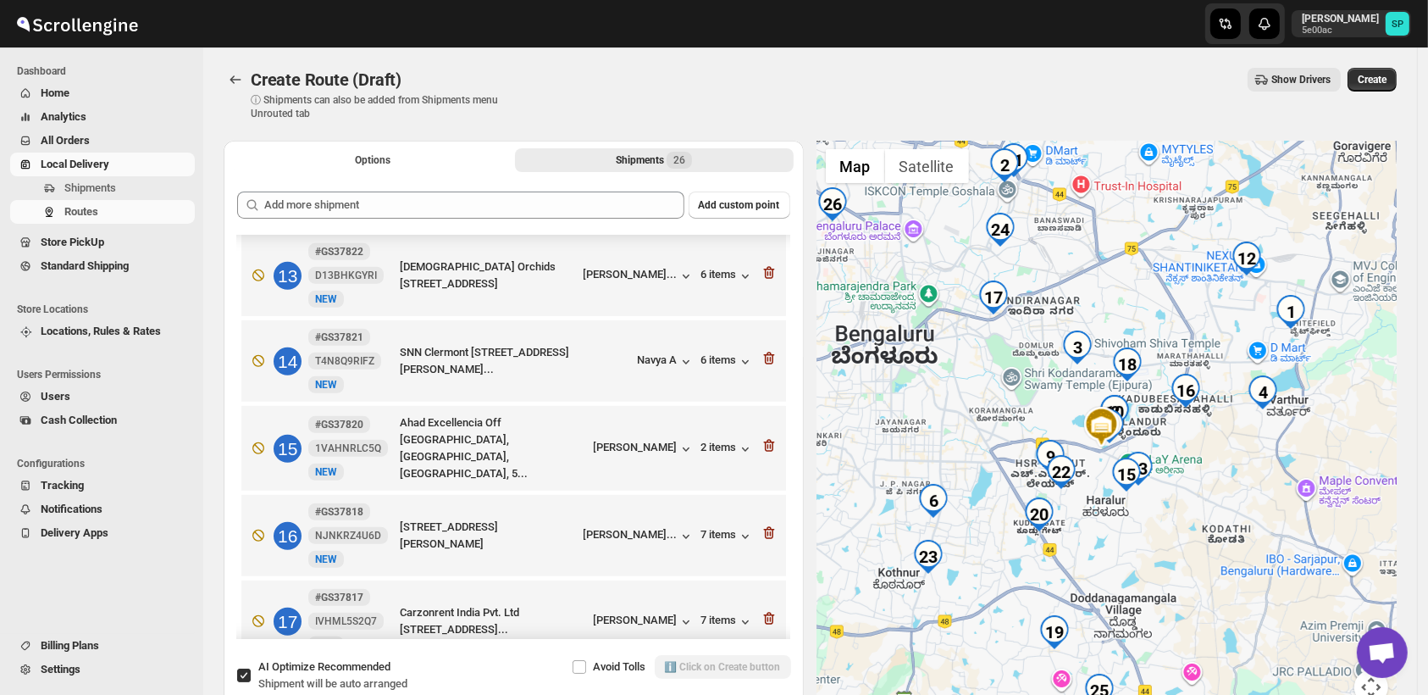
drag, startPoint x: 1107, startPoint y: 463, endPoint x: 1207, endPoint y: 469, distance: 99.3
click at [1207, 469] on div at bounding box center [1108, 433] width 580 height 584
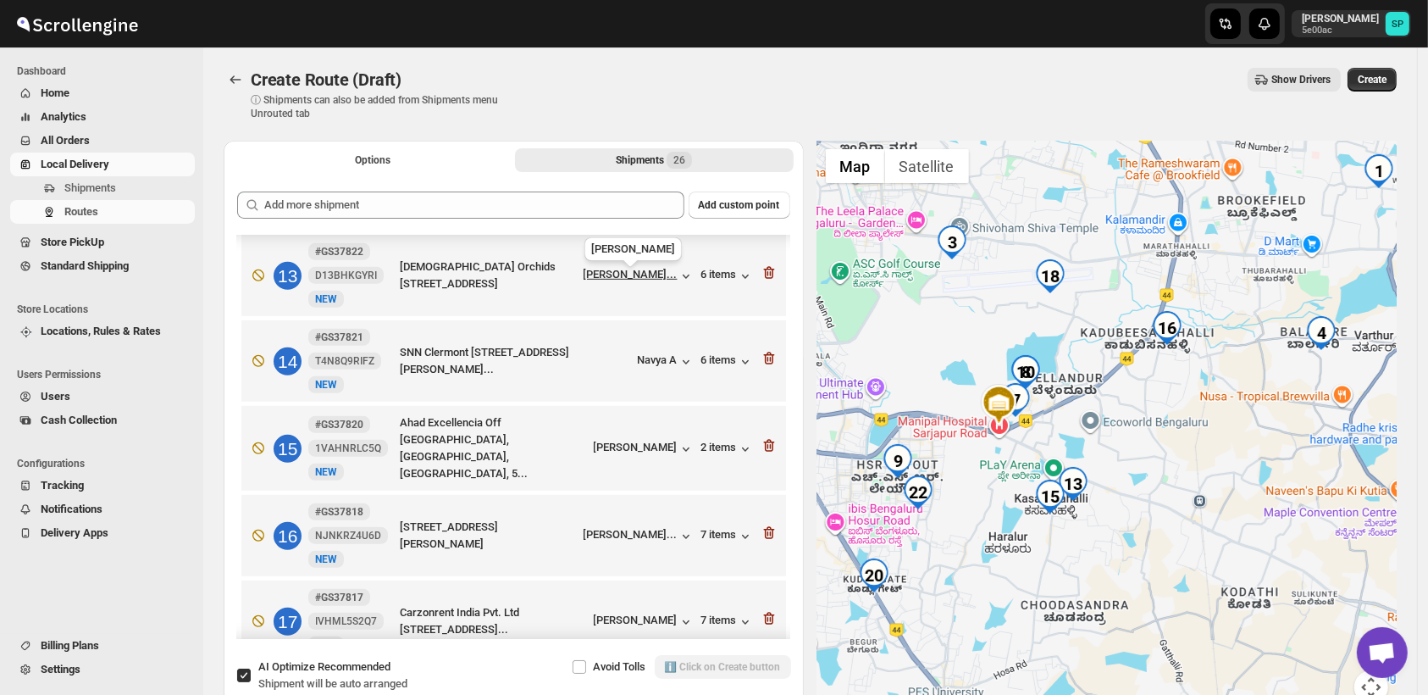
click at [642, 280] on div "[PERSON_NAME]..." at bounding box center [631, 274] width 94 height 13
click at [647, 457] on div "[PERSON_NAME]" at bounding box center [644, 449] width 101 height 17
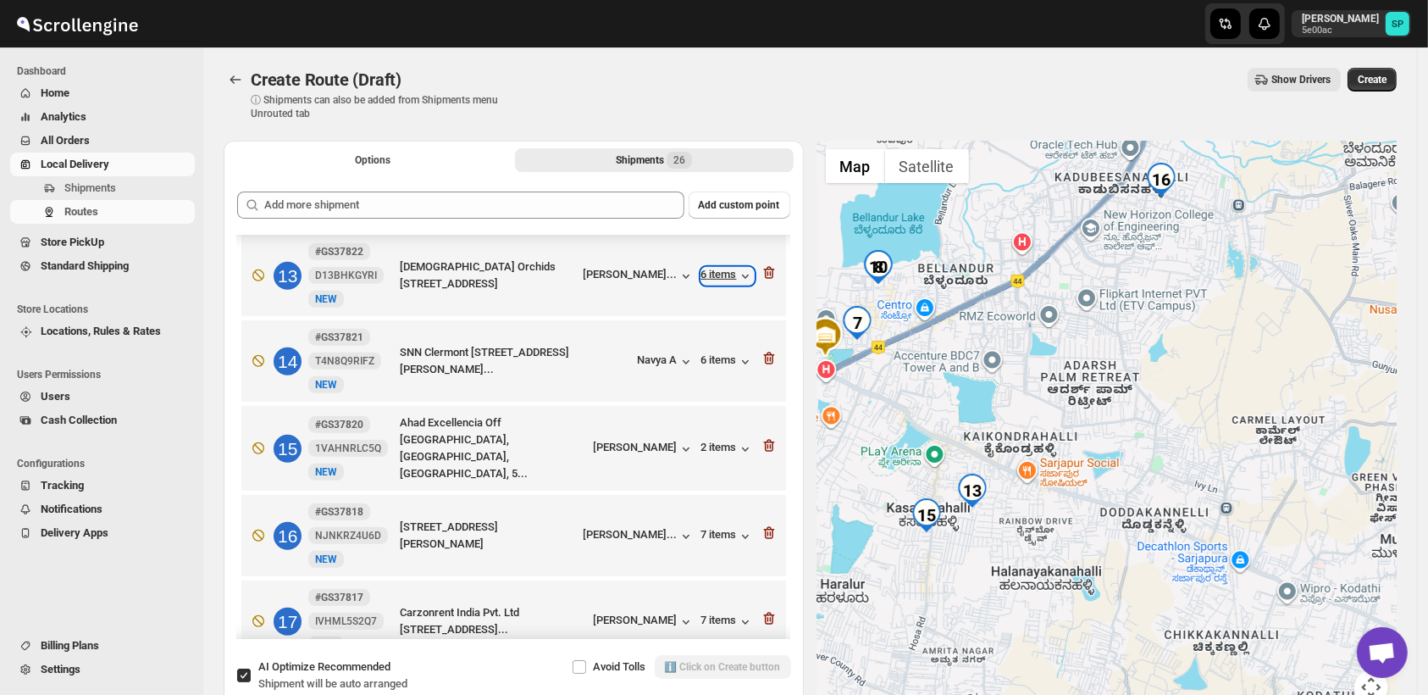
click at [718, 277] on div "6 items" at bounding box center [728, 276] width 53 height 17
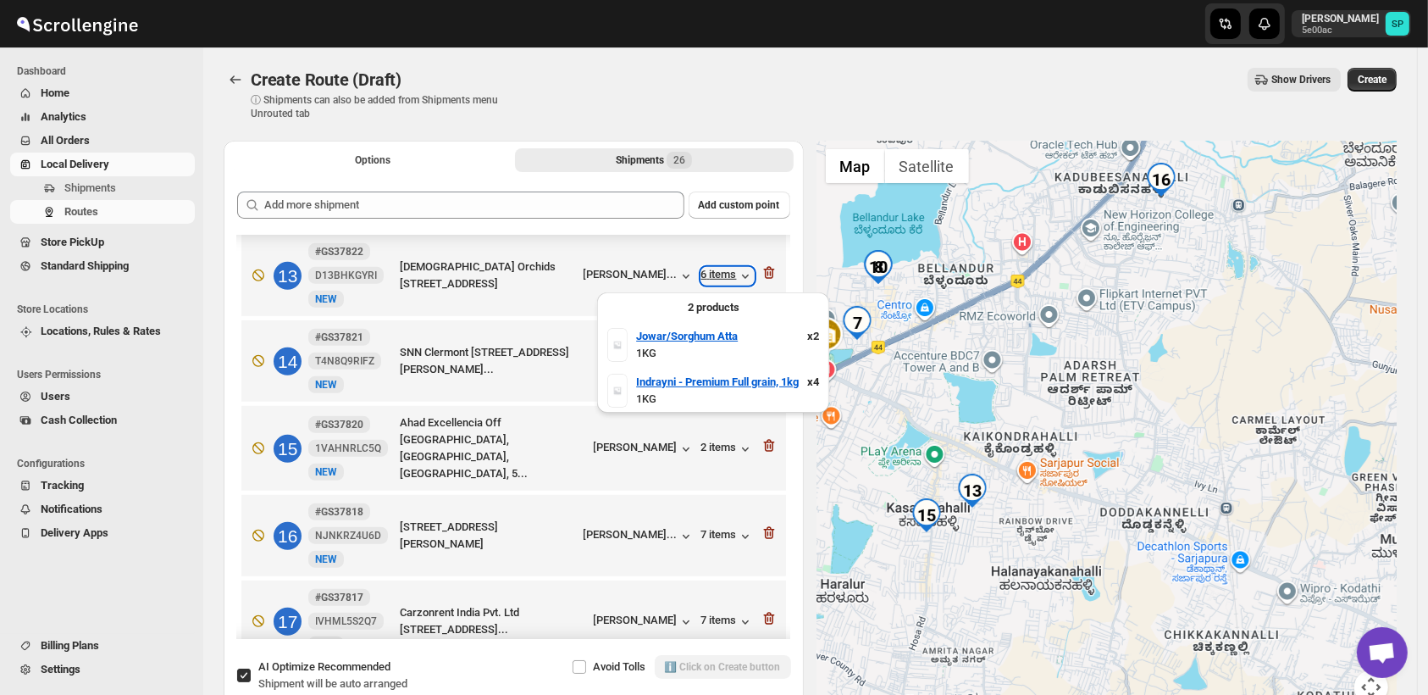
click at [718, 277] on div "6 items" at bounding box center [728, 276] width 53 height 17
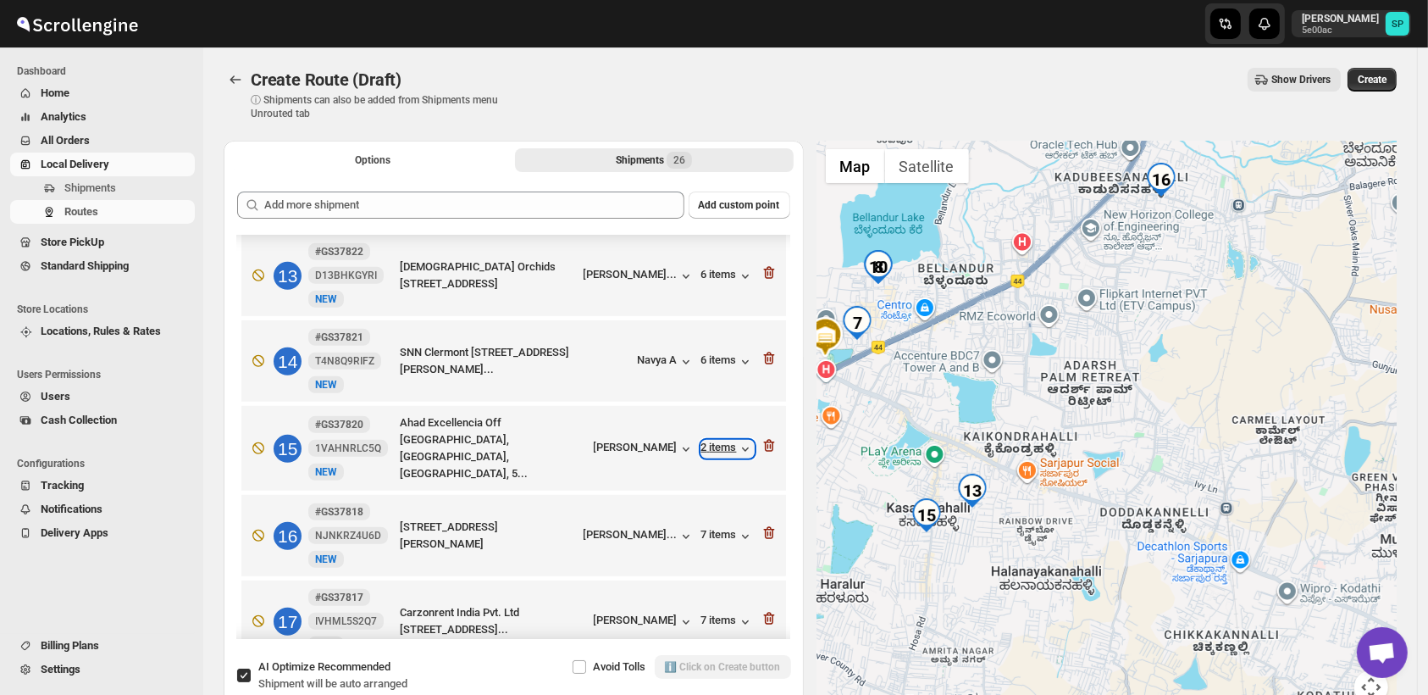
click at [707, 452] on div "2 items" at bounding box center [728, 449] width 53 height 17
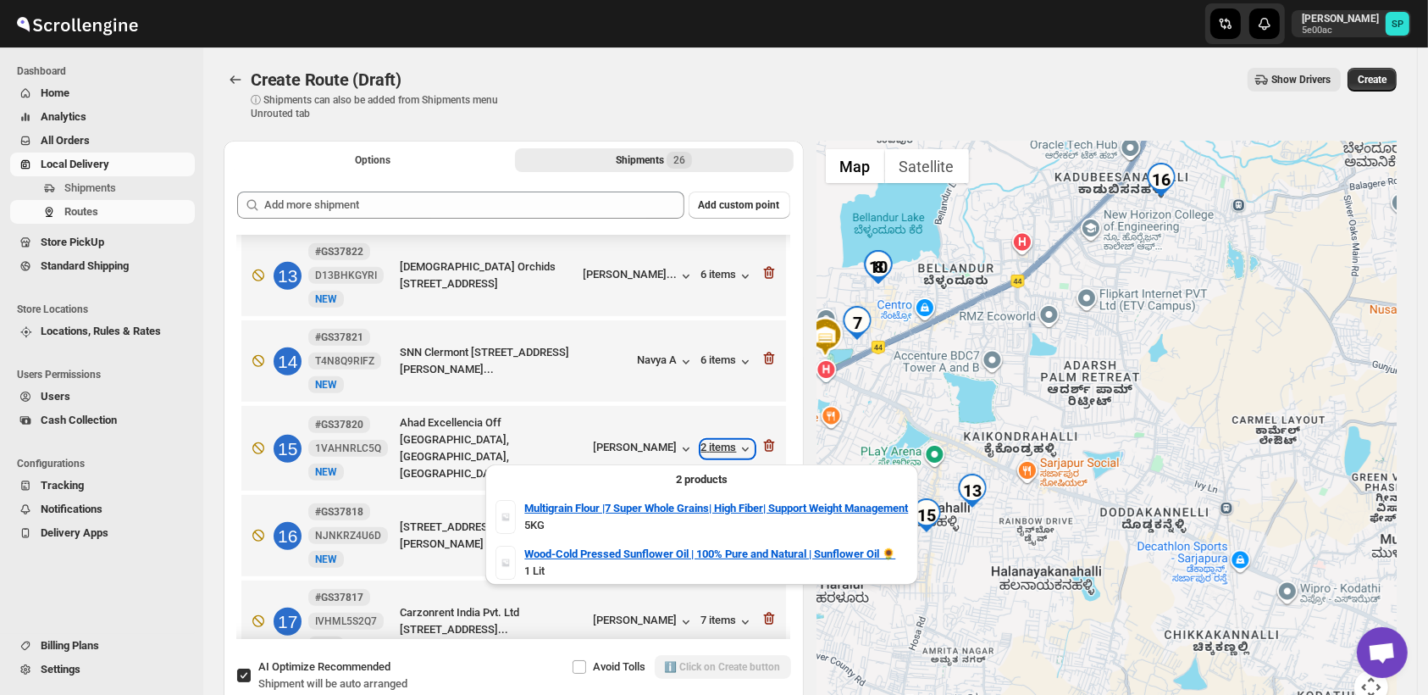
click at [707, 452] on div "2 items" at bounding box center [728, 449] width 53 height 17
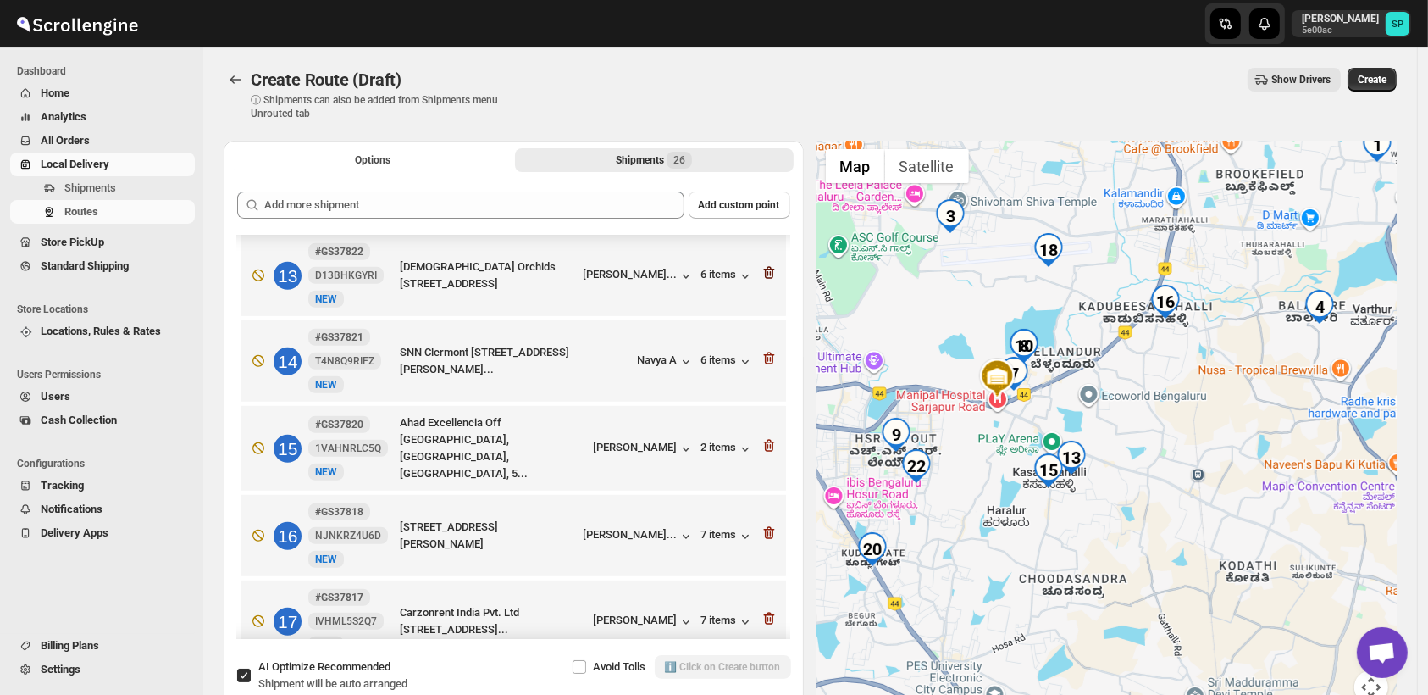
click at [768, 275] on icon "button" at bounding box center [768, 273] width 11 height 13
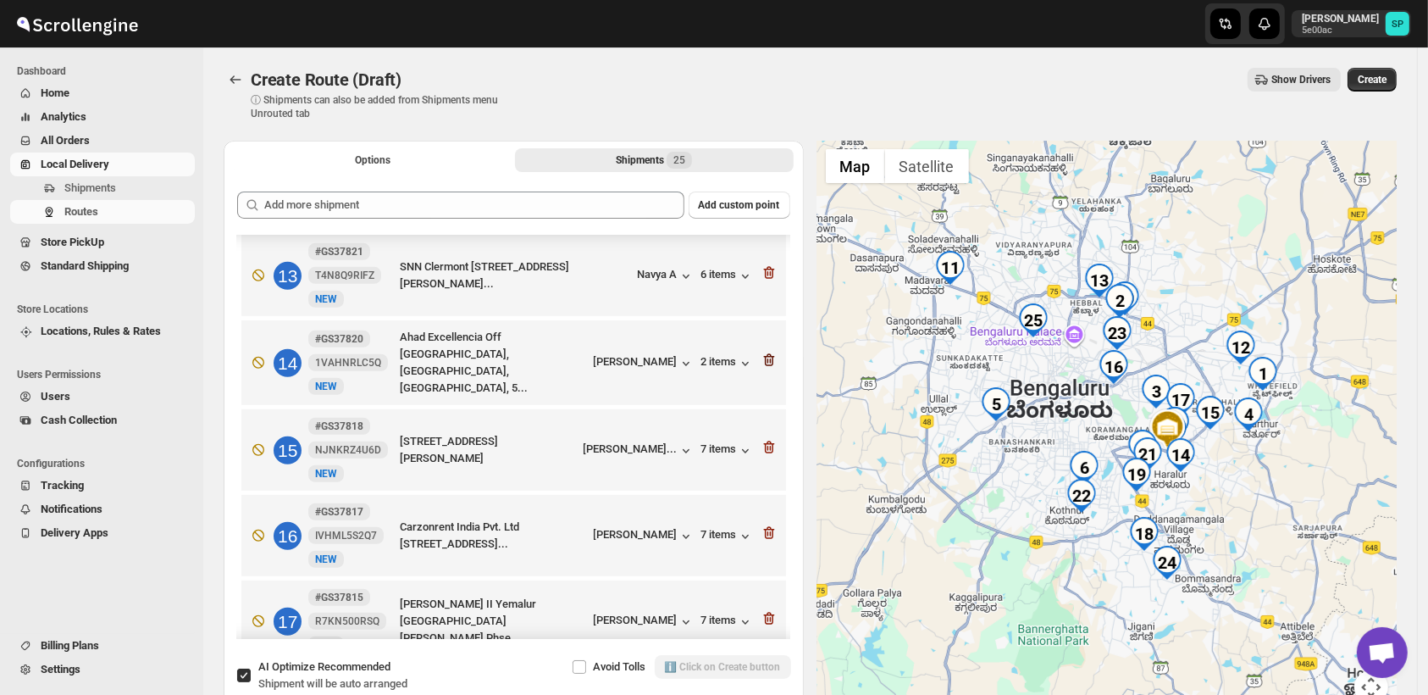
click at [763, 363] on icon "button" at bounding box center [769, 360] width 17 height 17
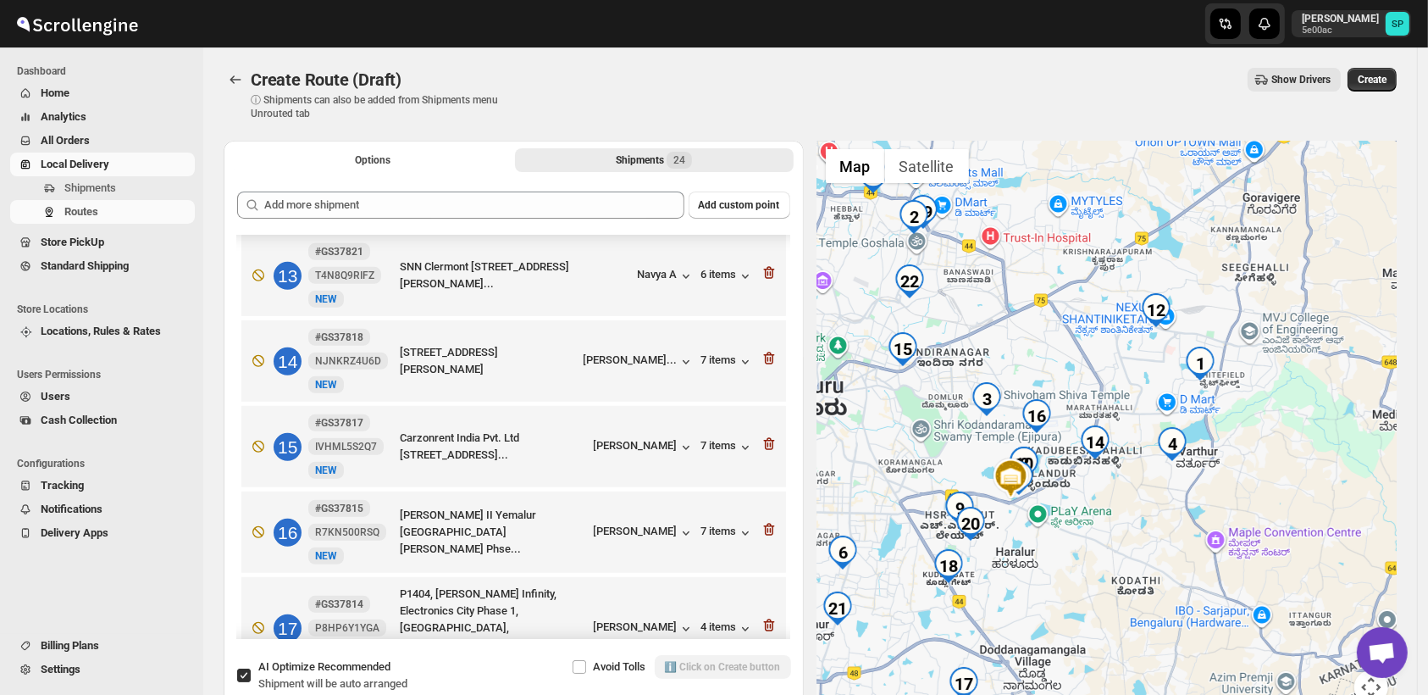
drag, startPoint x: 1251, startPoint y: 410, endPoint x: 1183, endPoint y: 534, distance: 141.5
click at [1183, 534] on div at bounding box center [1108, 433] width 580 height 584
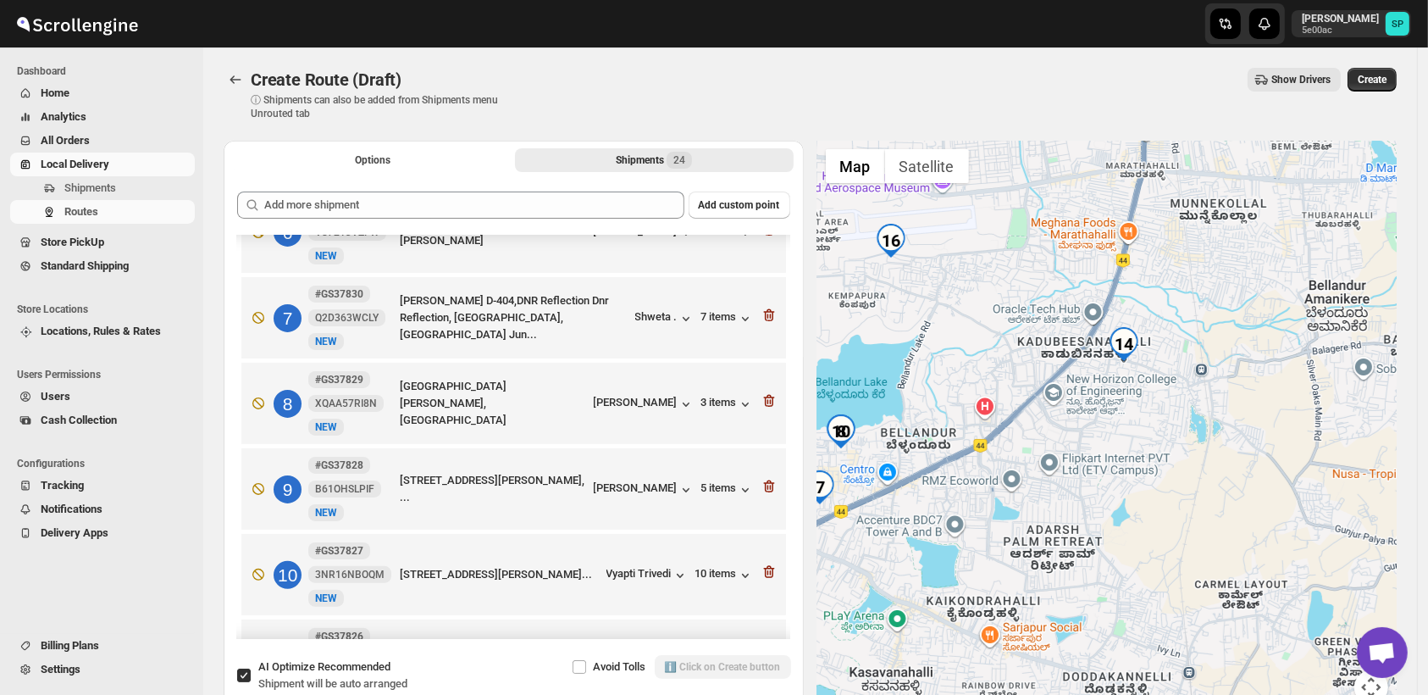
scroll to position [448, 0]
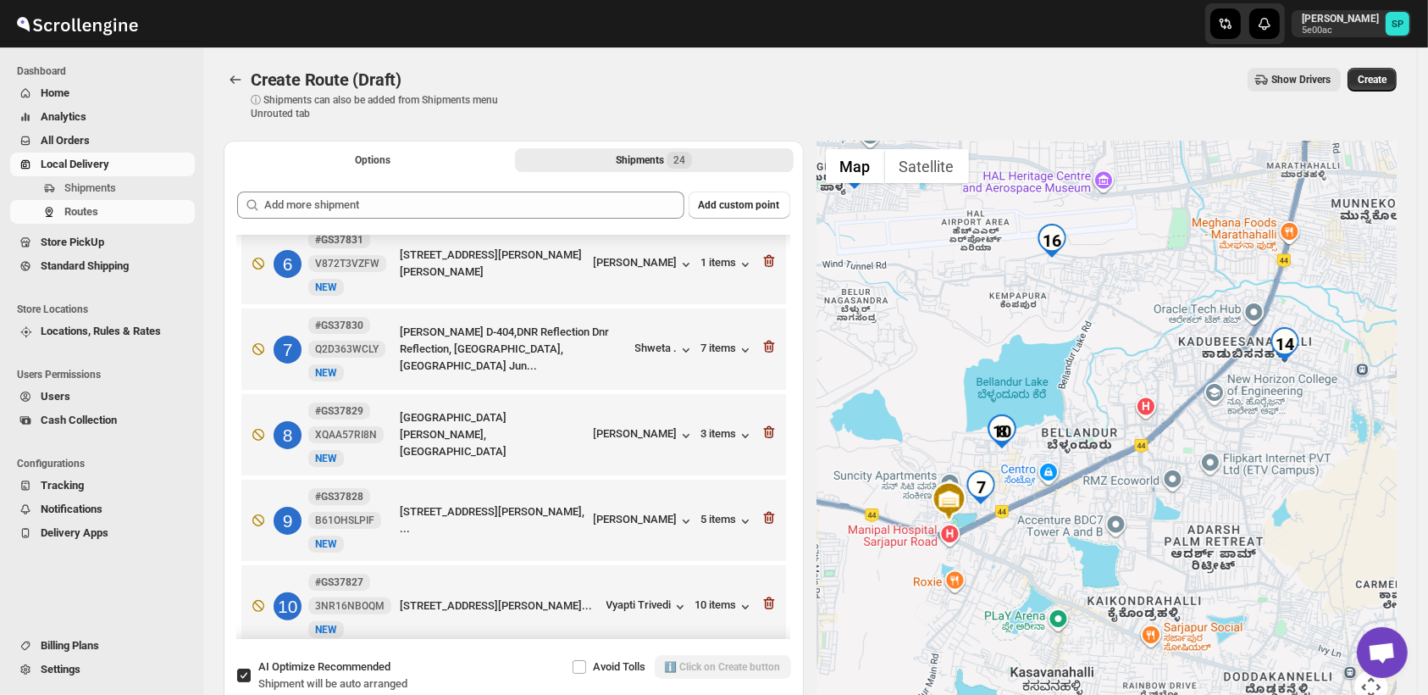
drag, startPoint x: 1015, startPoint y: 534, endPoint x: 1181, endPoint y: 533, distance: 166.1
click at [1181, 533] on div at bounding box center [1108, 433] width 580 height 584
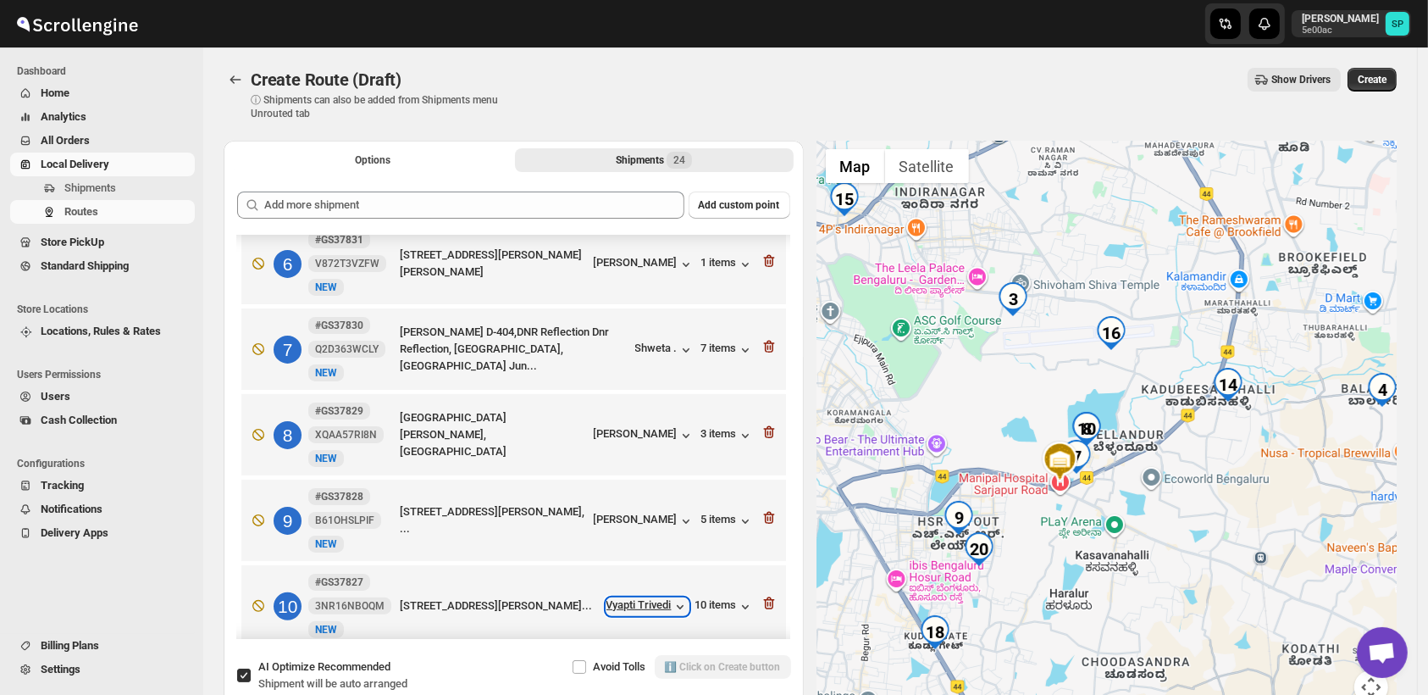
click at [646, 601] on div "Vyapti Trivedi" at bounding box center [648, 606] width 82 height 17
click at [638, 439] on div "[PERSON_NAME]" at bounding box center [644, 435] width 101 height 17
